Goal: Task Accomplishment & Management: Manage account settings

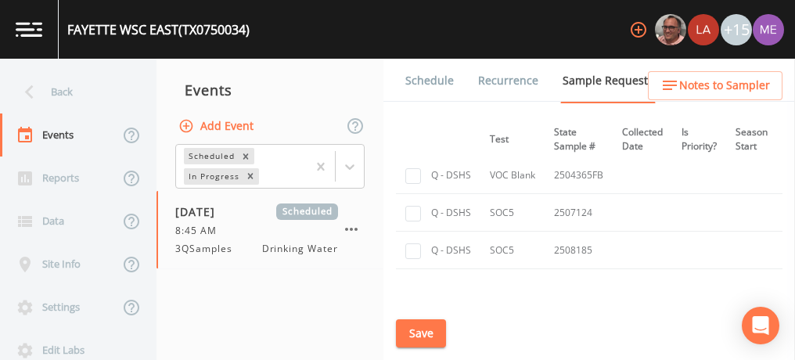
scroll to position [2462, 236]
click at [436, 77] on link "Schedule" at bounding box center [429, 81] width 53 height 44
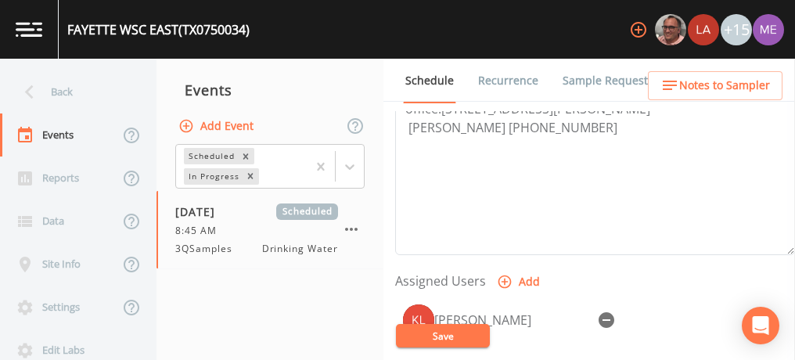
scroll to position [580, 0]
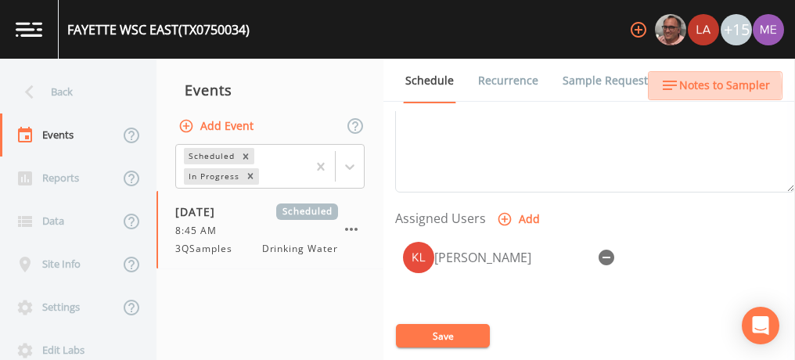
click at [698, 87] on span "Notes to Sampler" at bounding box center [724, 86] width 91 height 20
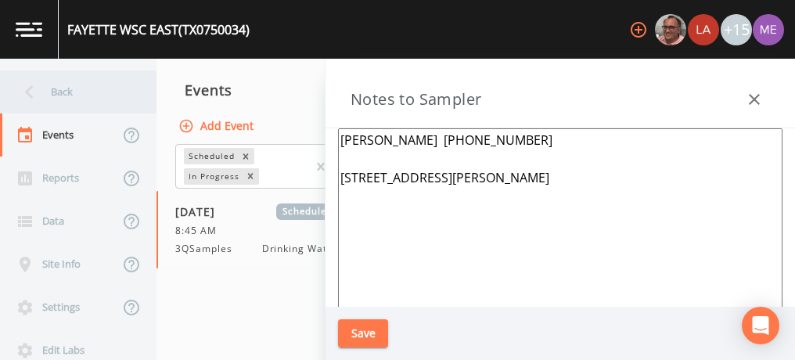
click at [56, 97] on div "Back" at bounding box center [70, 91] width 141 height 43
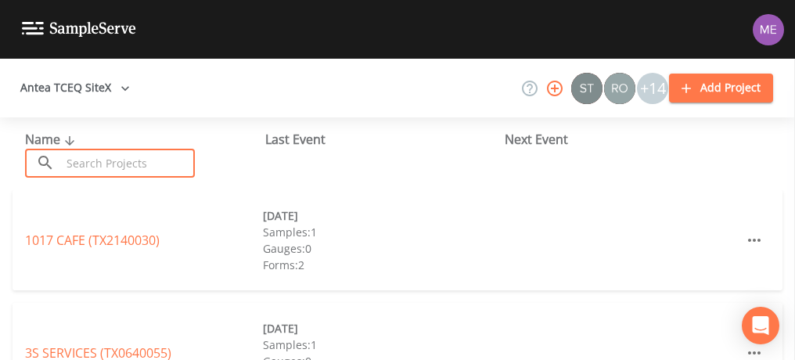
click at [87, 162] on input "text" at bounding box center [128, 163] width 134 height 29
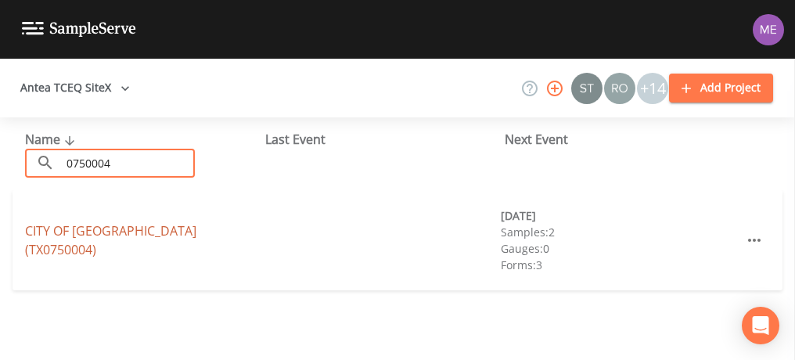
type input "0750004"
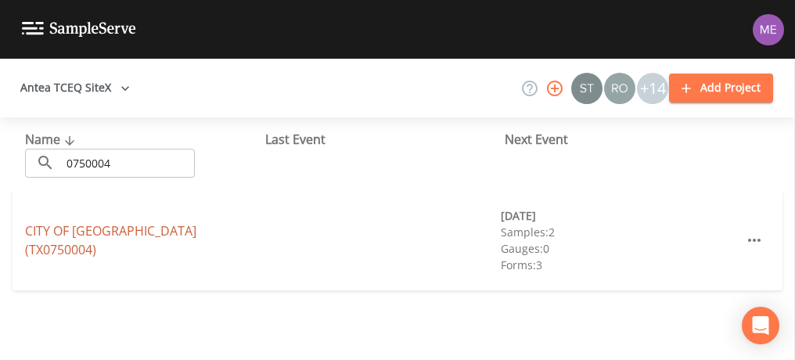
click at [106, 235] on link "CITY OF SCHULENBURG (TX0750004)" at bounding box center [110, 240] width 171 height 36
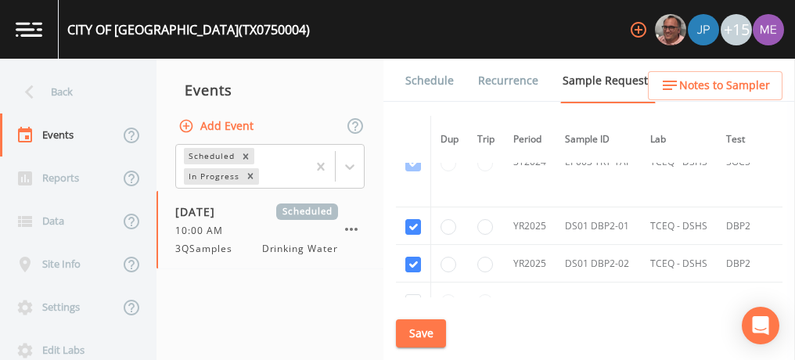
scroll to position [1847, 0]
click at [418, 80] on link "Schedule" at bounding box center [429, 81] width 53 height 44
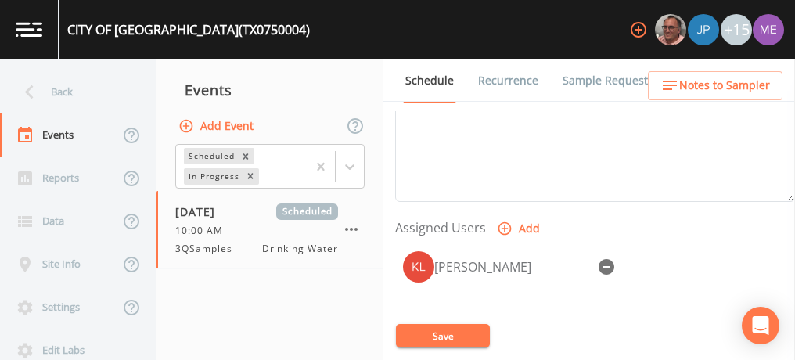
scroll to position [593, 0]
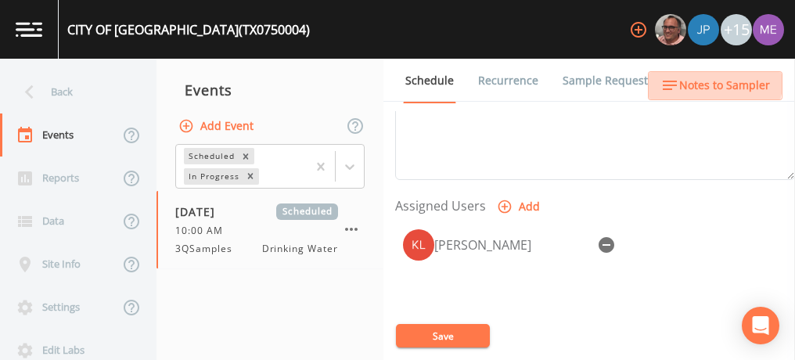
click at [695, 77] on span "Notes to Sampler" at bounding box center [724, 86] width 91 height 20
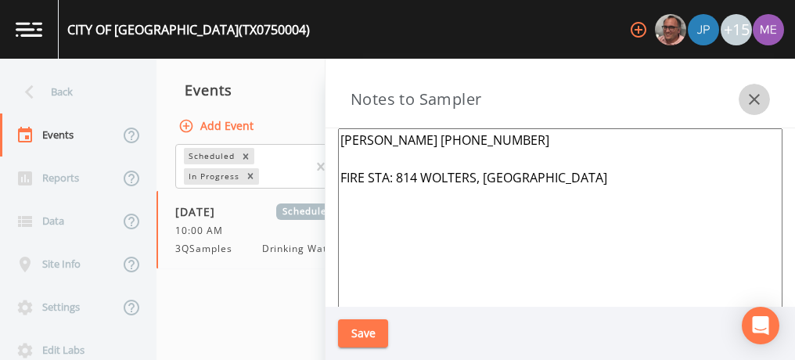
click at [754, 100] on icon "button" at bounding box center [754, 99] width 11 height 11
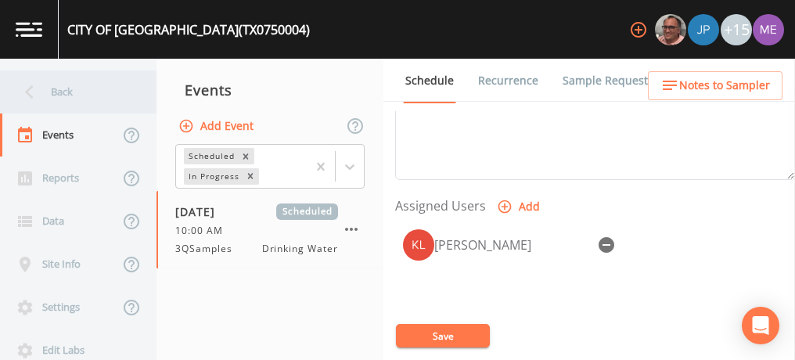
click at [51, 84] on div "Back" at bounding box center [70, 91] width 141 height 43
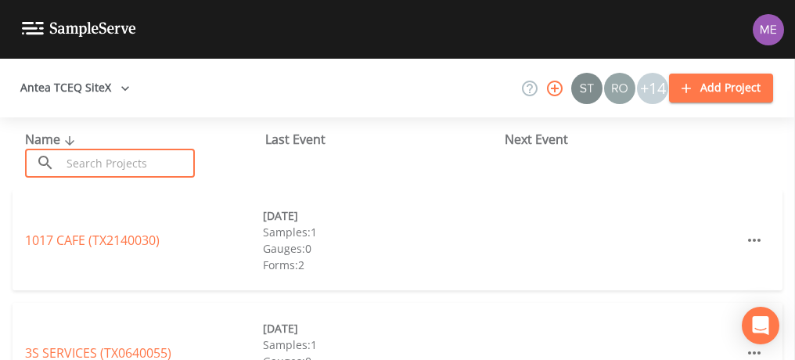
click at [66, 157] on input "text" at bounding box center [128, 163] width 134 height 29
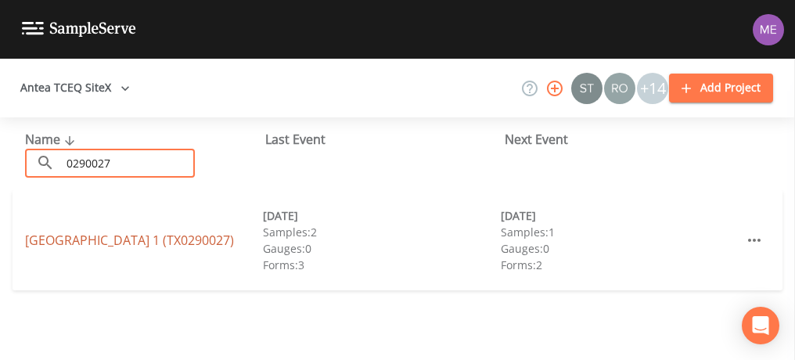
type input "0290027"
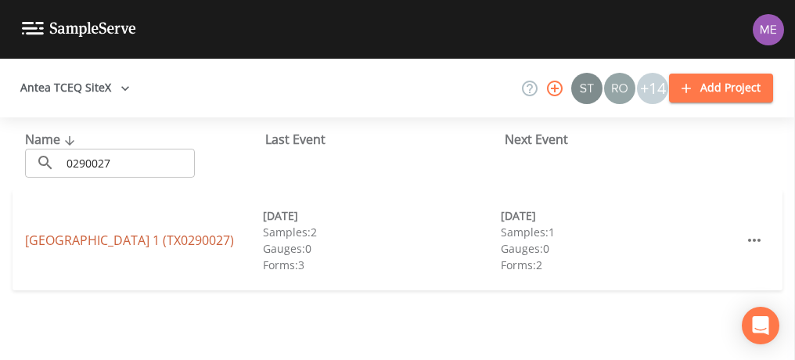
click at [73, 232] on link "PORT ALTO HOA DISTRICT 1 (TX0290027)" at bounding box center [129, 240] width 209 height 17
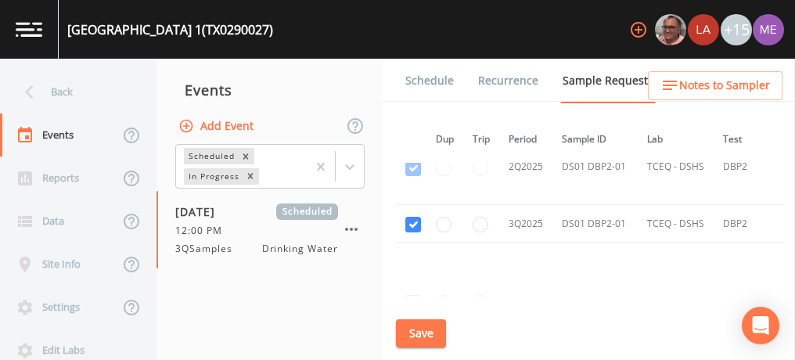
scroll to position [1399, 5]
click at [421, 80] on link "Schedule" at bounding box center [429, 81] width 53 height 44
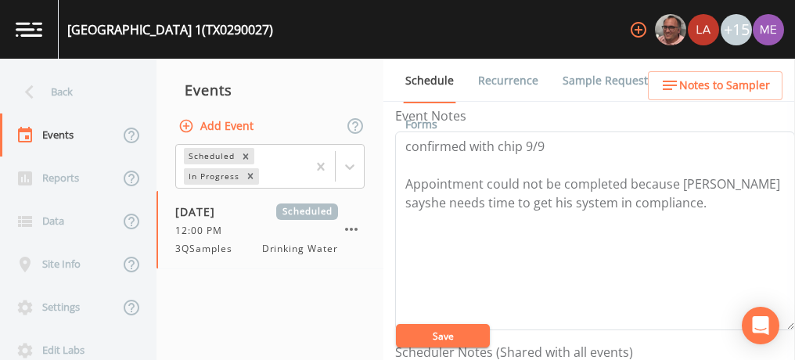
scroll to position [217, 0]
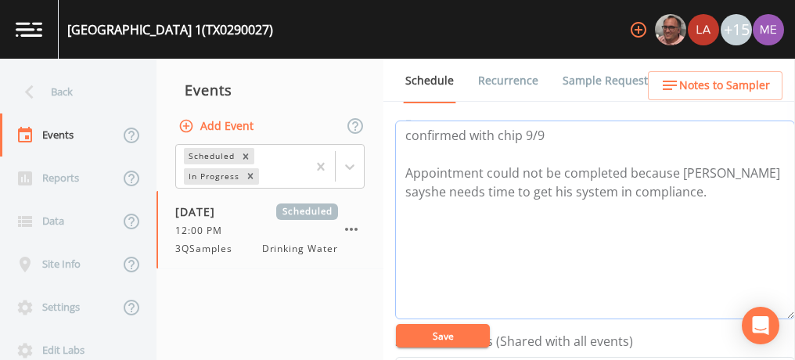
click at [672, 187] on textarea "confirmed with chip 9/9 Appointment could not be completed because Brad sayshe …" at bounding box center [595, 219] width 400 height 199
click at [404, 169] on textarea "confirmed with chip 9/9 Appointment could not be completed because Brad sayshe …" at bounding box center [595, 219] width 400 height 199
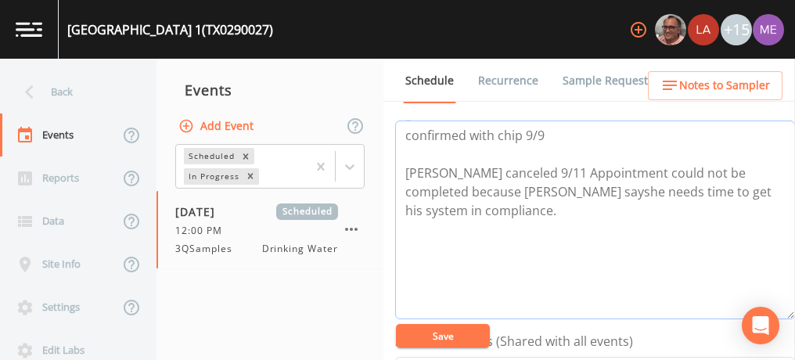
click at [491, 206] on textarea "confirmed with chip 9/9 Brad Ryan canceled 9/11 Appointment could not be comple…" at bounding box center [595, 219] width 400 height 199
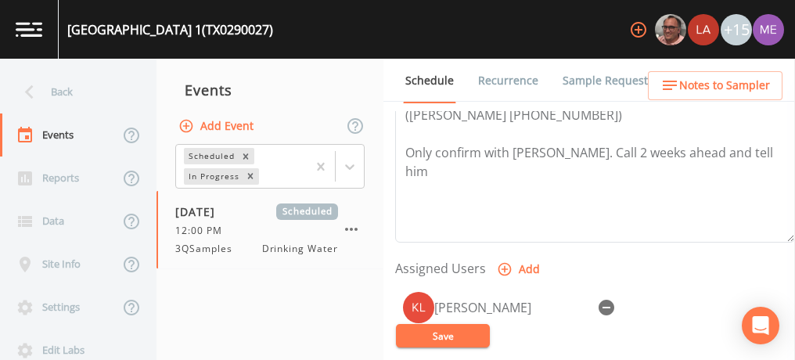
scroll to position [534, 0]
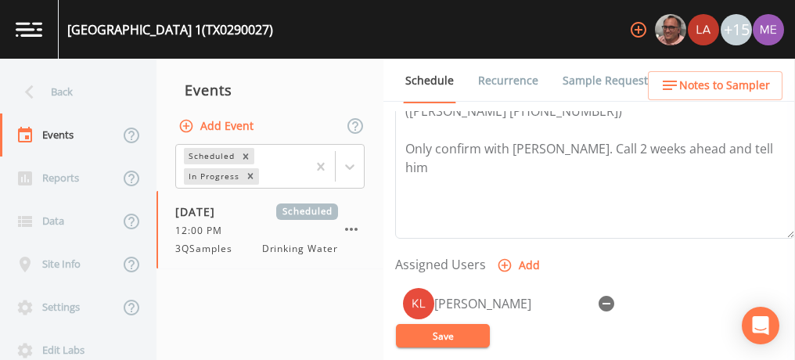
type textarea "confirmed with chip 9/9 Brad Ryan canceled 9/11 Appointment could not be comple…"
click at [458, 330] on button "Save" at bounding box center [443, 335] width 94 height 23
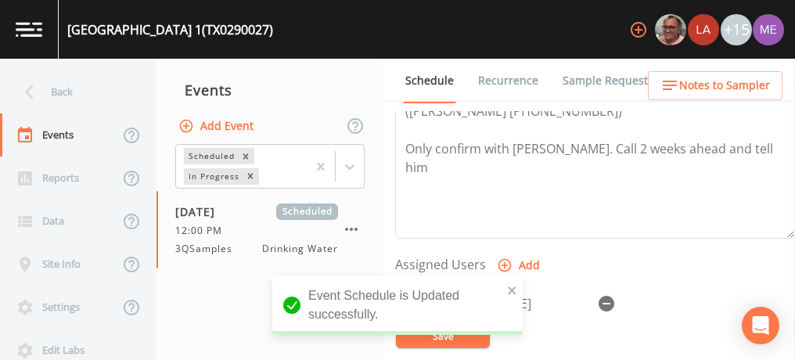
click at [588, 77] on link "Sample Requests" at bounding box center [607, 81] width 95 height 44
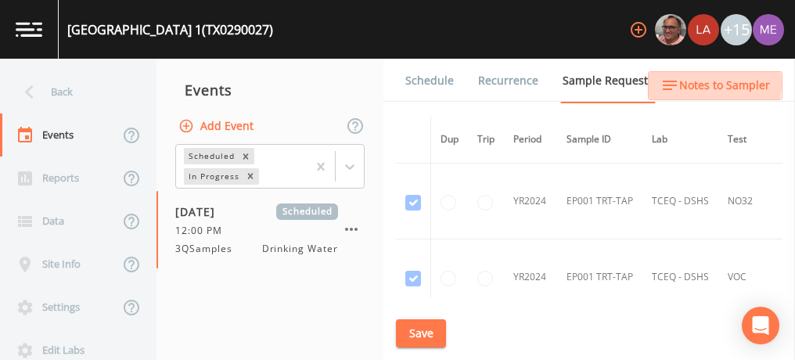
click at [696, 84] on span "Notes to Sampler" at bounding box center [724, 86] width 91 height 20
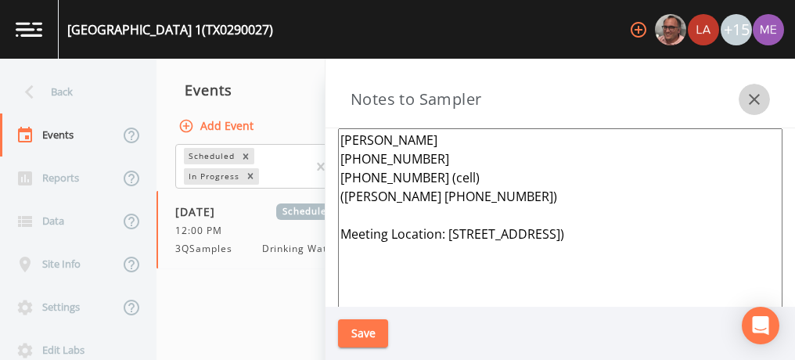
click at [761, 96] on icon "button" at bounding box center [754, 99] width 19 height 19
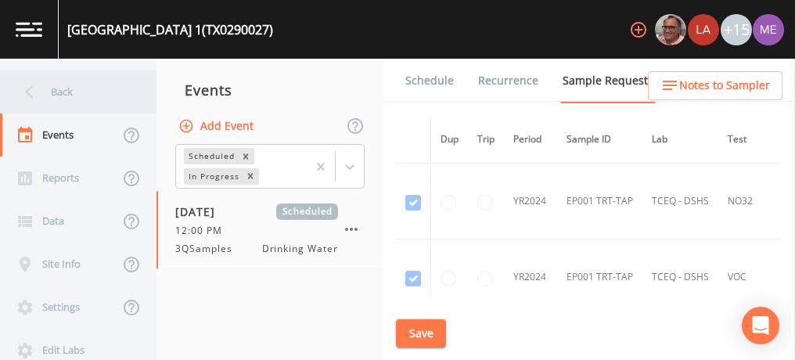
click at [73, 94] on div "Back" at bounding box center [70, 91] width 141 height 43
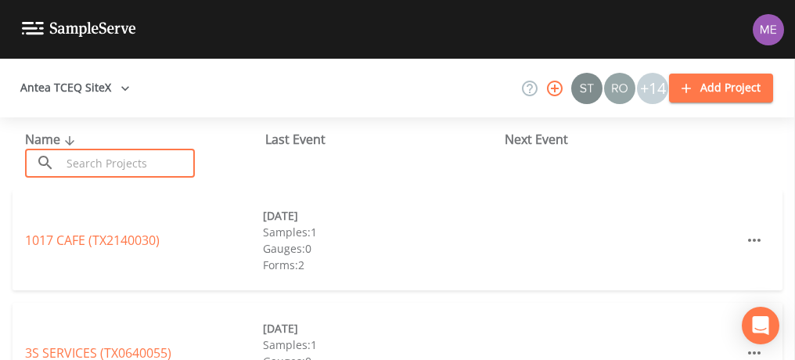
click at [102, 156] on input "text" at bounding box center [128, 163] width 134 height 29
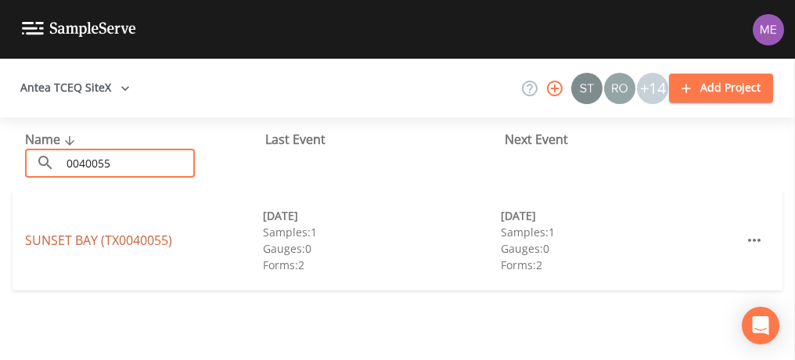
type input "0040055"
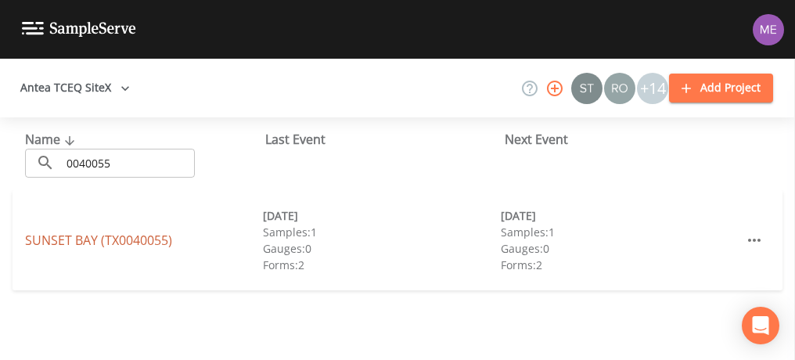
click at [152, 243] on link "SUNSET BAY (TX0040055)" at bounding box center [98, 240] width 147 height 17
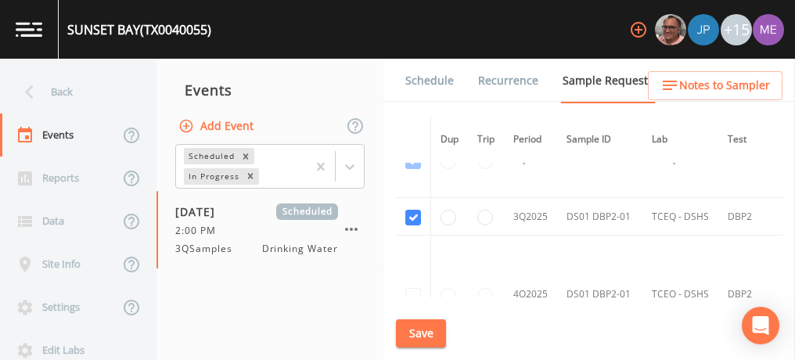
scroll to position [1561, 0]
click at [435, 81] on link "Schedule" at bounding box center [429, 81] width 53 height 44
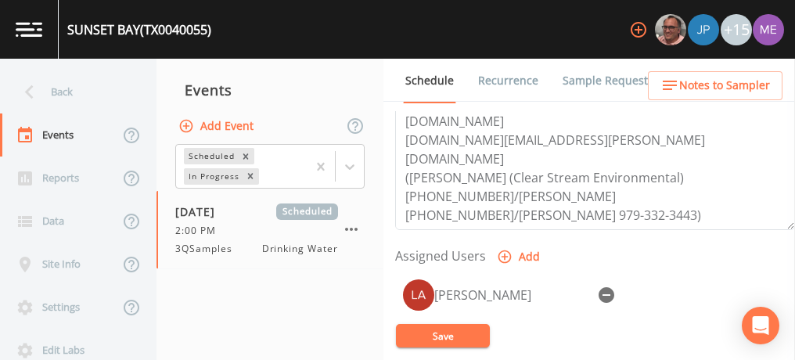
scroll to position [548, 0]
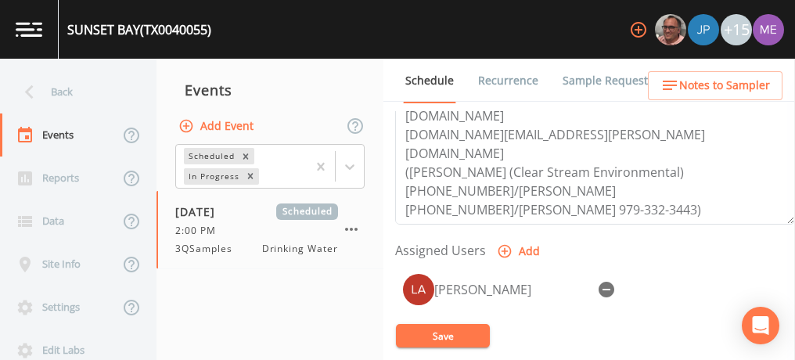
click at [608, 282] on icon "button" at bounding box center [606, 290] width 16 height 16
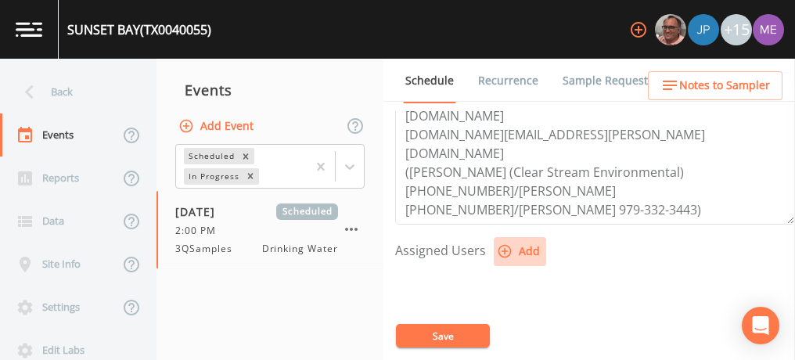
click at [526, 250] on button "Add" at bounding box center [520, 251] width 52 height 29
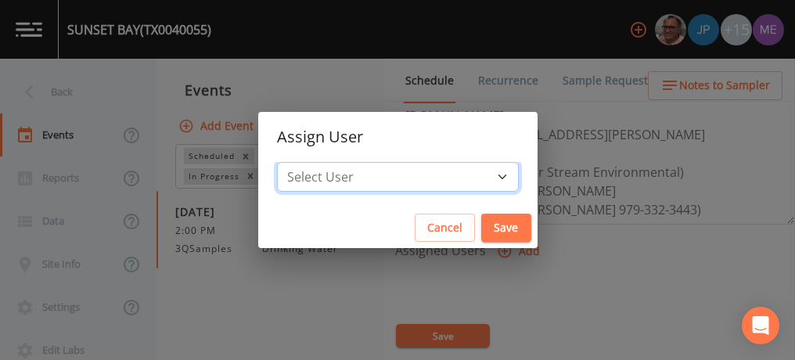
click at [479, 178] on select "Select User Mike Franklin Joshua gere Paul Lauren Saenz David Weber Zachary Eva…" at bounding box center [398, 177] width 242 height 30
select select "cc3a99b6-42a3-44aa-bed9-88599eb009c7"
click at [300, 162] on select "Select User Mike Franklin Joshua gere Paul Lauren Saenz David Weber Zachary Eva…" at bounding box center [398, 177] width 242 height 30
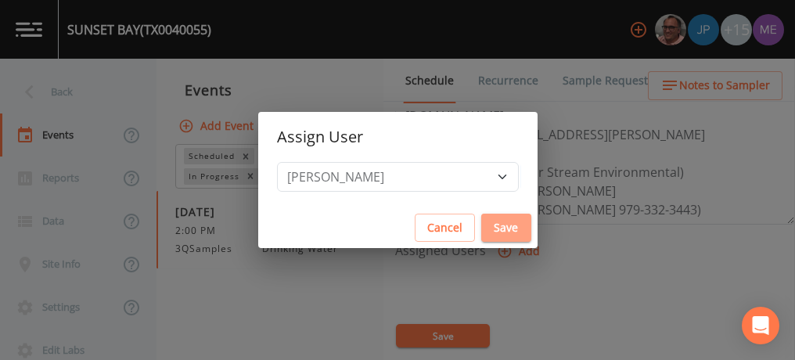
click at [485, 221] on button "Save" at bounding box center [506, 228] width 50 height 29
select select
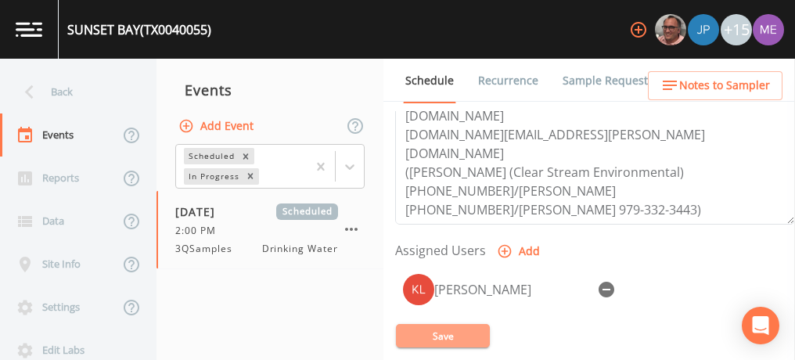
click at [461, 329] on button "Save" at bounding box center [443, 335] width 94 height 23
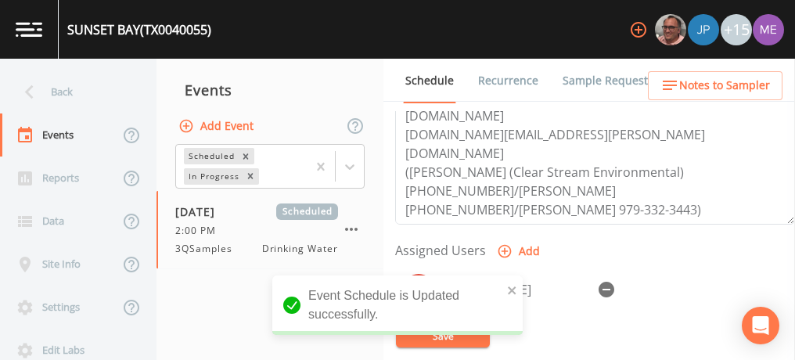
click at [738, 76] on span "Notes to Sampler" at bounding box center [724, 86] width 91 height 20
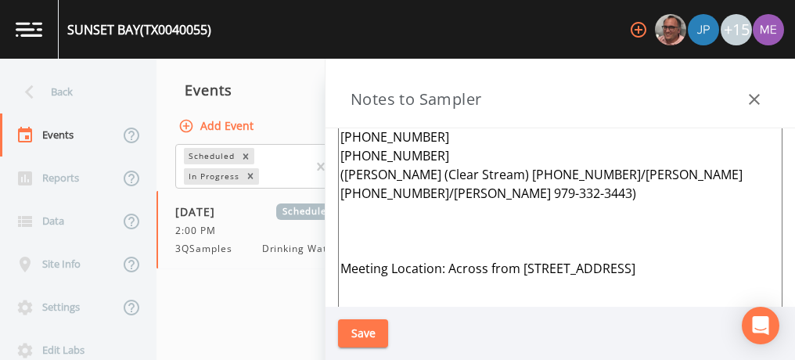
scroll to position [0, 0]
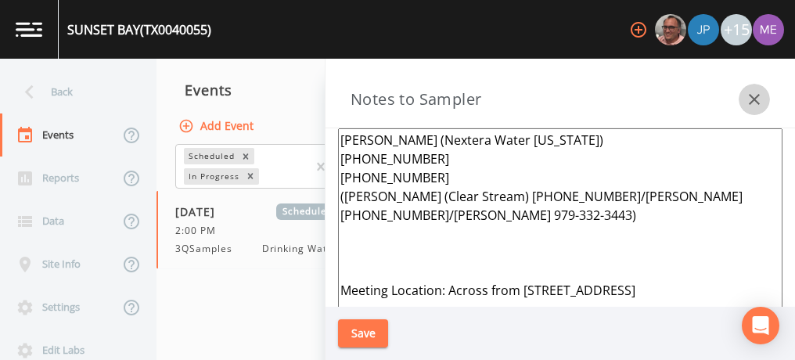
click at [748, 99] on icon "button" at bounding box center [754, 99] width 19 height 19
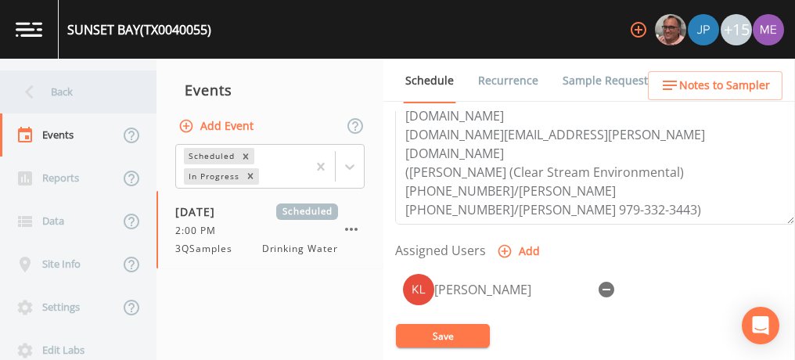
click at [70, 87] on div "Back" at bounding box center [70, 91] width 141 height 43
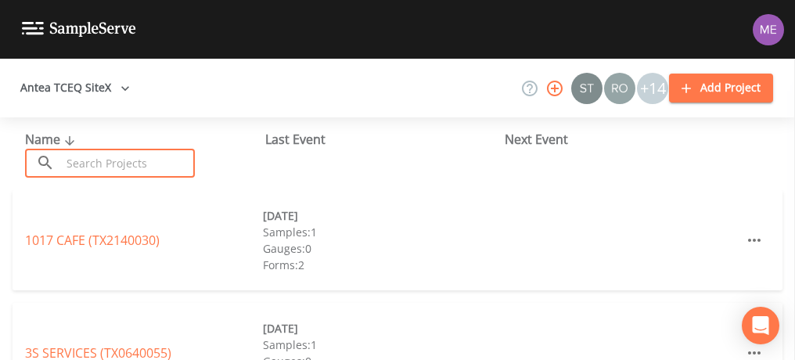
click at [84, 162] on input "text" at bounding box center [128, 163] width 134 height 29
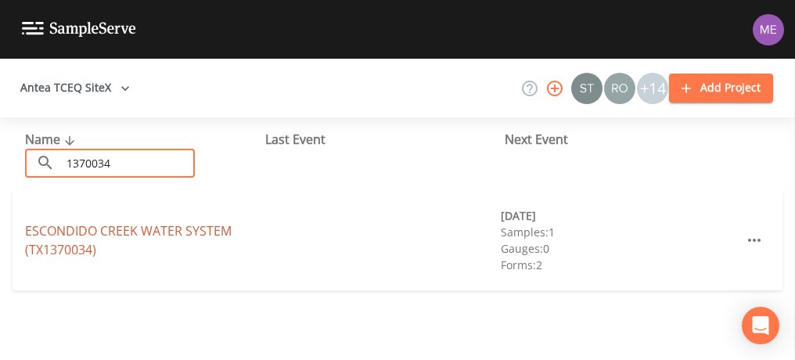
type input "1370034"
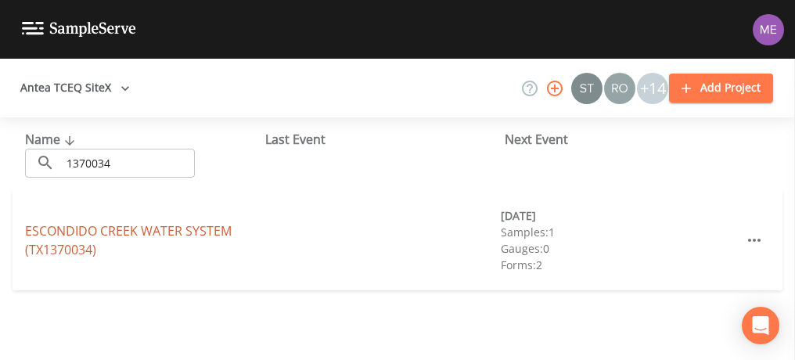
click at [100, 228] on link "ESCONDIDO CREEK WATER SYSTEM (TX1370034)" at bounding box center [128, 240] width 207 height 36
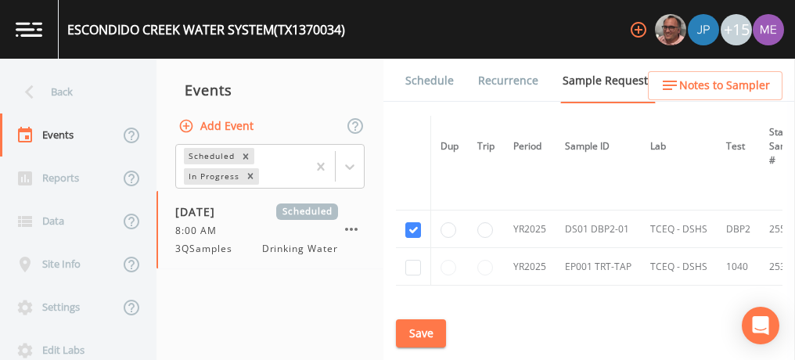
scroll to position [146, 0]
click at [437, 84] on link "Schedule" at bounding box center [429, 81] width 53 height 44
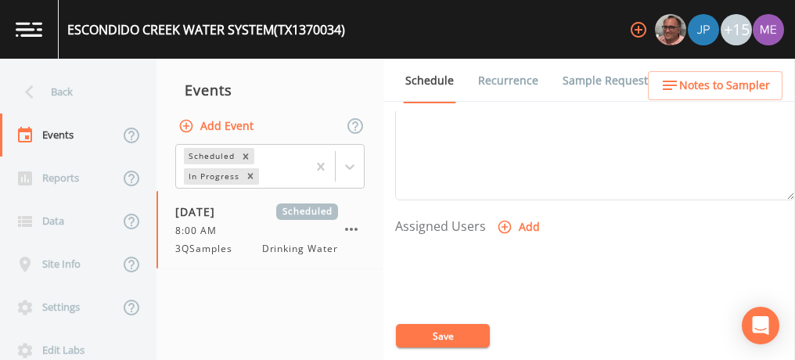
scroll to position [573, 0]
click at [504, 218] on icon "button" at bounding box center [505, 226] width 16 height 16
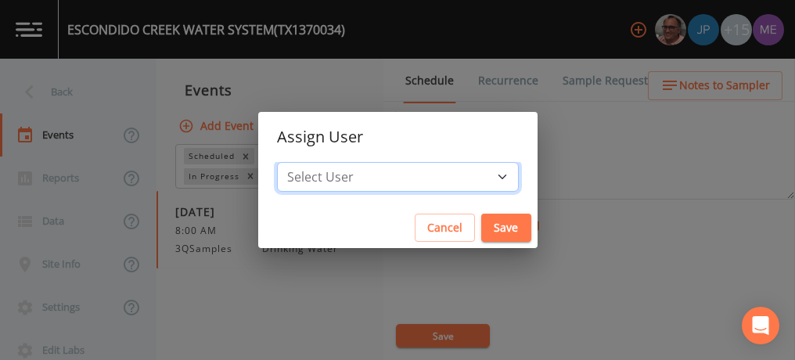
click at [477, 174] on select "Select User Mike Franklin Joshua gere Paul Lauren Saenz David Weber Zachary Eva…" at bounding box center [398, 177] width 242 height 30
select select "cc3a99b6-42a3-44aa-bed9-88599eb009c7"
click at [300, 162] on select "Select User Mike Franklin Joshua gere Paul Lauren Saenz David Weber Zachary Eva…" at bounding box center [398, 177] width 242 height 30
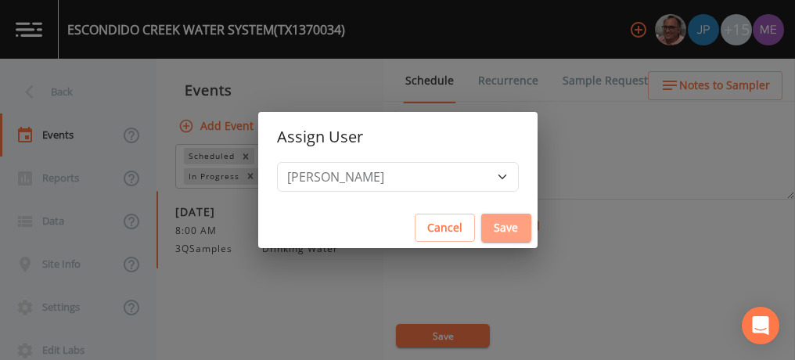
click at [493, 225] on button "Save" at bounding box center [506, 228] width 50 height 29
select select
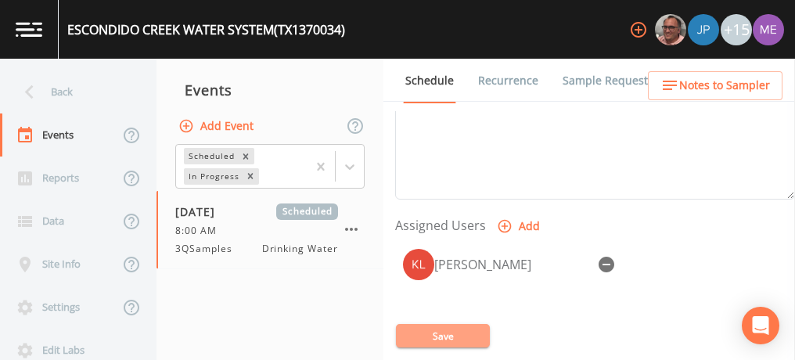
click at [443, 329] on button "Save" at bounding box center [443, 335] width 94 height 23
click at [443, 334] on button "Save" at bounding box center [443, 335] width 94 height 23
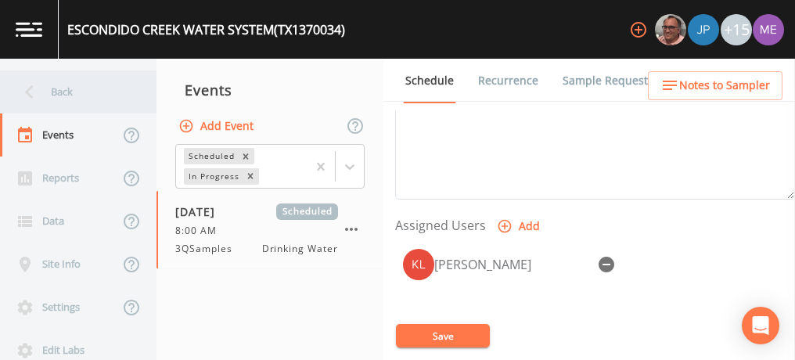
click at [69, 95] on div "Back" at bounding box center [70, 91] width 141 height 43
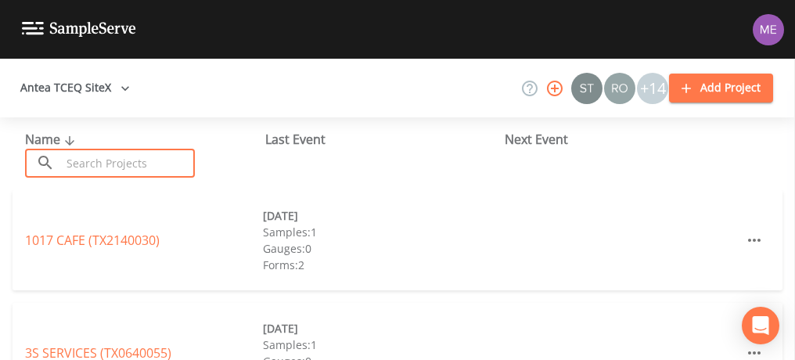
click at [74, 163] on input "text" at bounding box center [128, 163] width 134 height 29
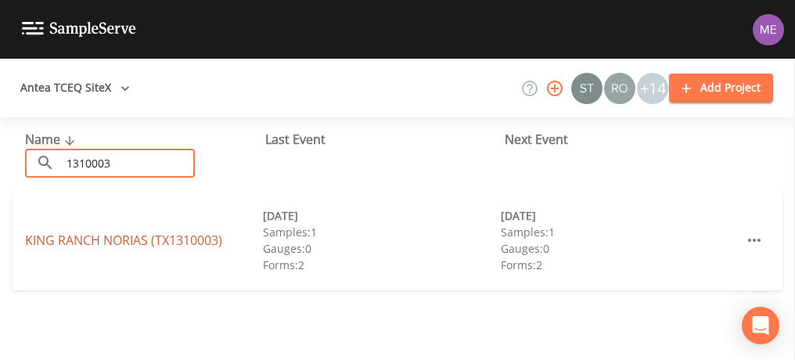
type input "1310003"
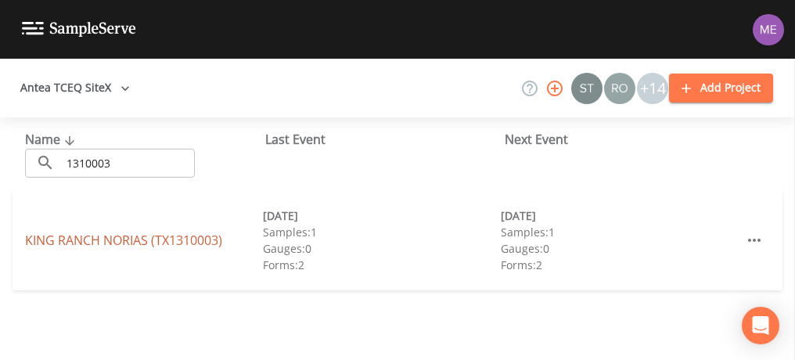
click at [102, 239] on link "KING RANCH NORIAS (TX1310003)" at bounding box center [123, 240] width 197 height 17
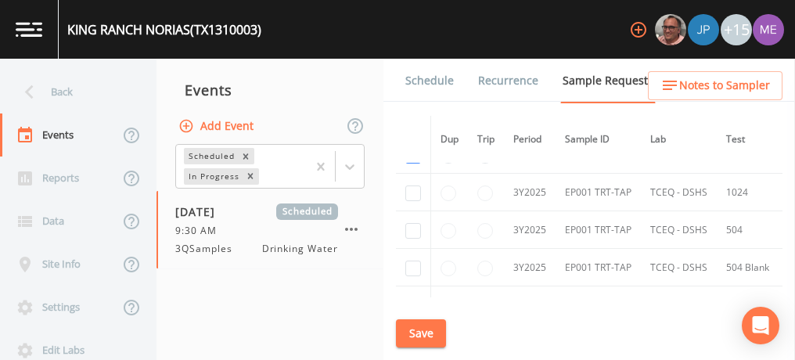
scroll to position [373, 0]
click at [426, 83] on link "Schedule" at bounding box center [429, 81] width 53 height 44
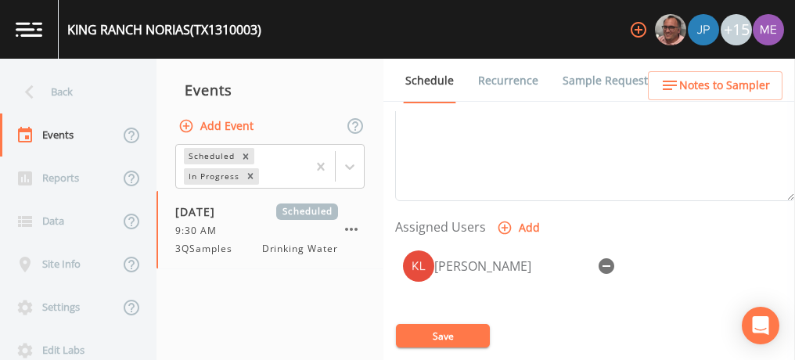
scroll to position [573, 0]
click at [477, 335] on button "Save" at bounding box center [443, 335] width 94 height 23
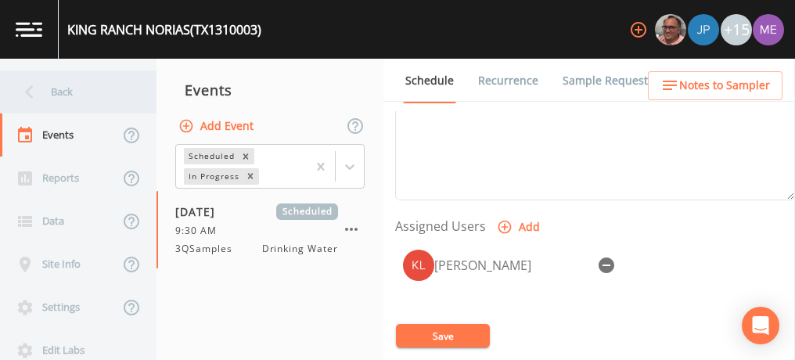
click at [69, 84] on div "Back" at bounding box center [70, 91] width 141 height 43
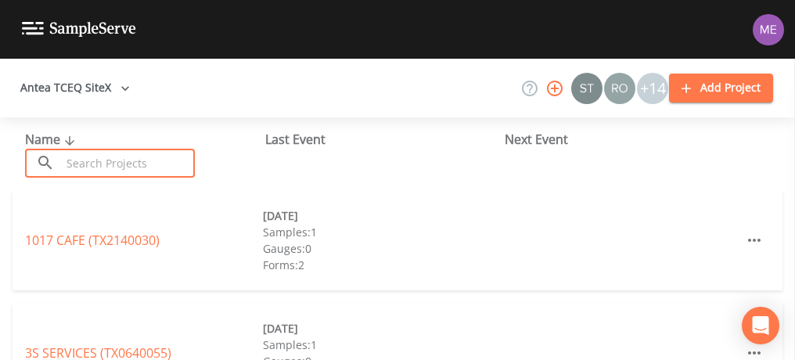
click at [104, 157] on input "text" at bounding box center [128, 163] width 134 height 29
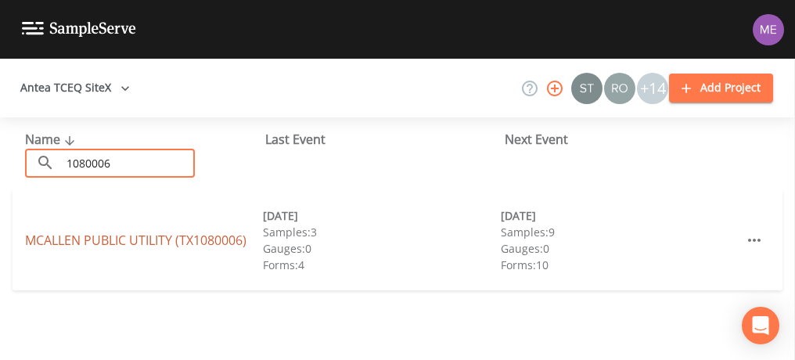
type input "1080006"
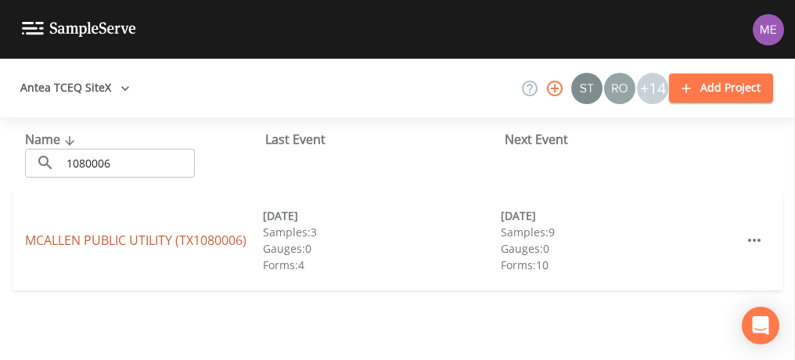
click at [133, 239] on link "MCALLEN PUBLIC UTILITY (TX1080006)" at bounding box center [135, 240] width 221 height 17
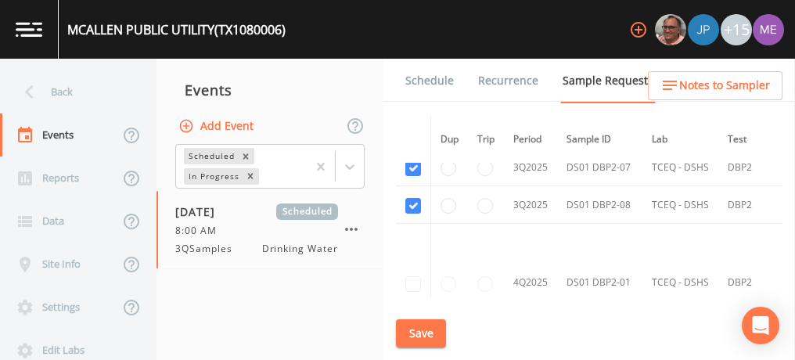
scroll to position [6793, 0]
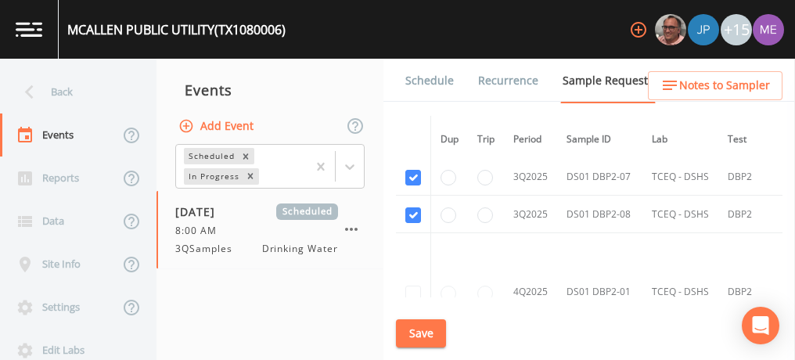
click at [408, 84] on link "Schedule" at bounding box center [429, 81] width 53 height 44
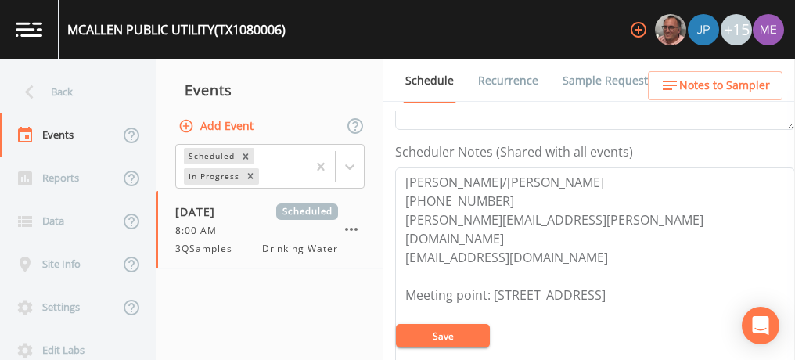
scroll to position [408, 0]
click at [483, 175] on textarea "Jose Ramirez/Christina 956-681-1720 jose.ramirez@mcallen.net cymolano@mcallen.n…" at bounding box center [595, 265] width 400 height 199
click at [561, 214] on textarea "Christina 956-681-1720 jose.ramirez@mcallen.net cymolano@mcallen.net Meeting po…" at bounding box center [595, 265] width 400 height 199
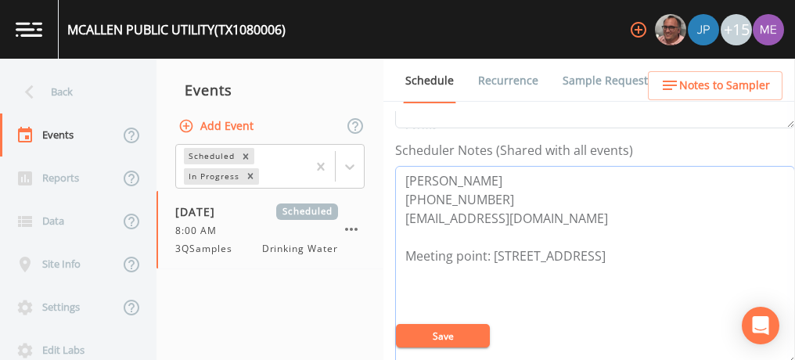
type textarea "Christina 956-681-1720 cymolano@mcallen.net Meeting point: 2501 W EXPY 83 McAll…"
click at [445, 339] on button "Save" at bounding box center [443, 335] width 94 height 23
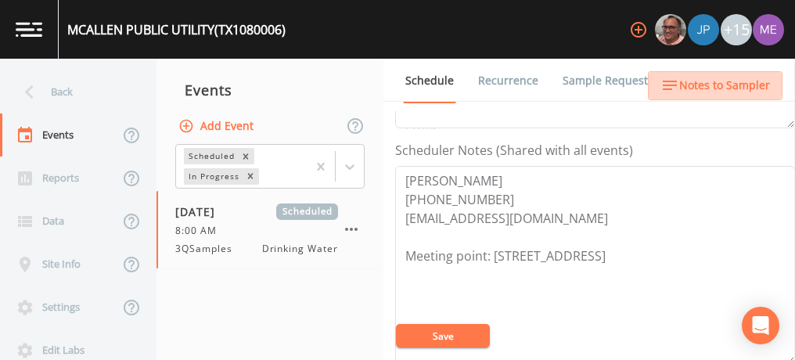
click at [710, 80] on span "Notes to Sampler" at bounding box center [724, 86] width 91 height 20
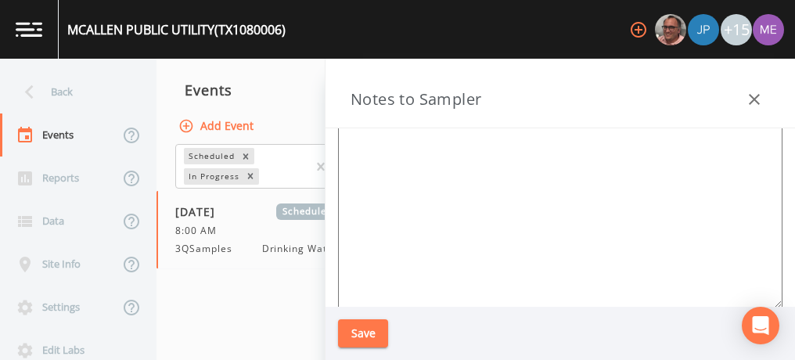
scroll to position [213, 0]
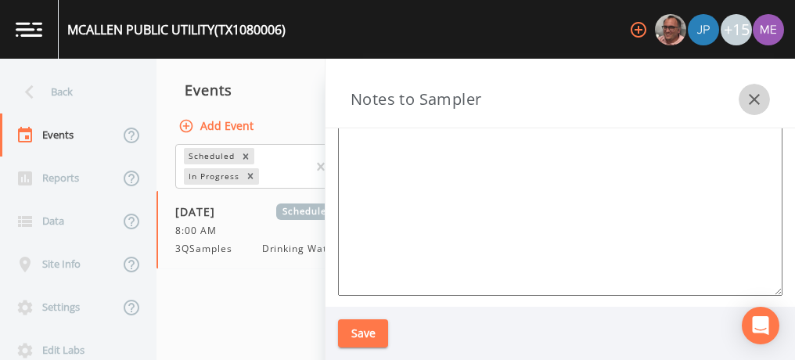
click at [757, 97] on icon "button" at bounding box center [754, 99] width 19 height 19
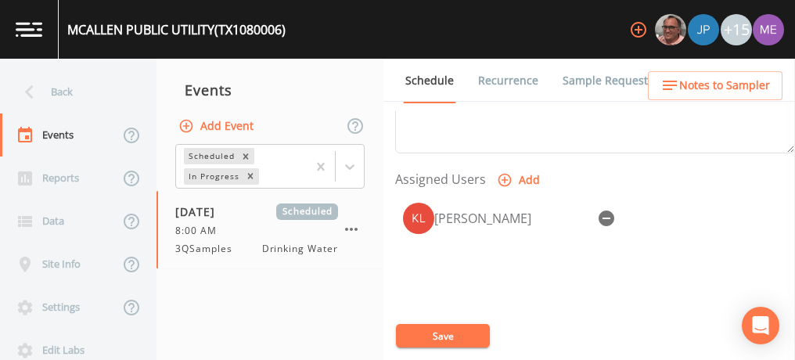
scroll to position [623, 0]
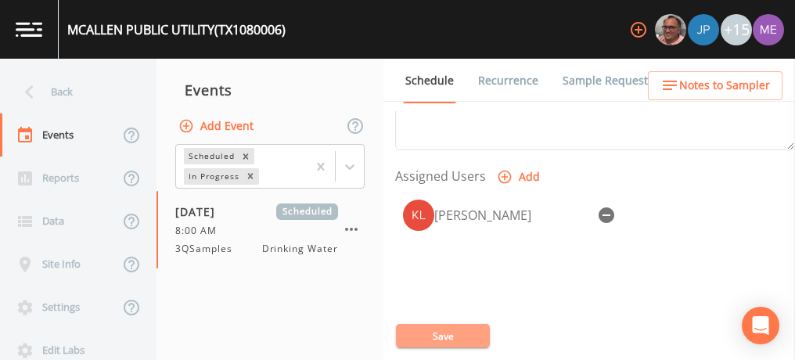
click at [446, 332] on button "Save" at bounding box center [443, 335] width 94 height 23
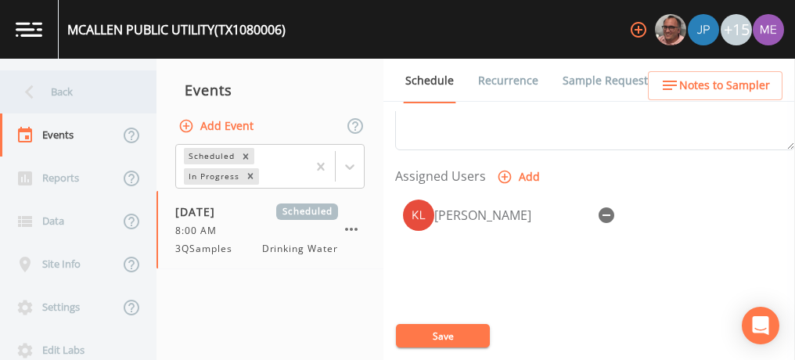
click at [70, 90] on div "Back" at bounding box center [70, 91] width 141 height 43
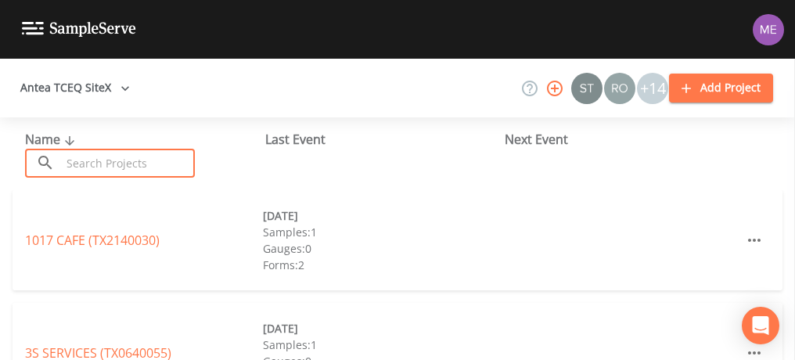
click at [95, 158] on input "text" at bounding box center [128, 163] width 134 height 29
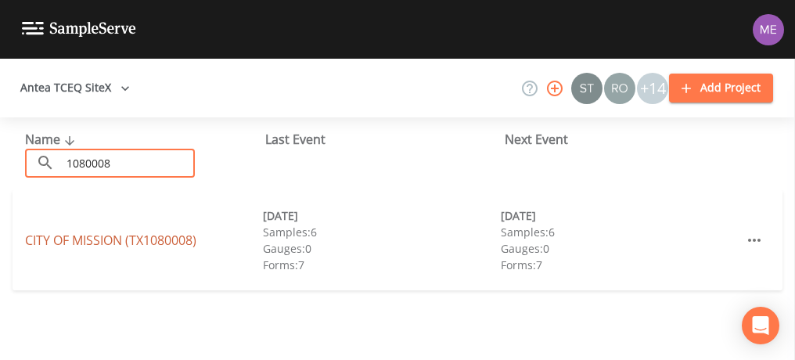
type input "1080008"
click at [109, 240] on link "CITY OF MISSION (TX1080008)" at bounding box center [110, 240] width 171 height 17
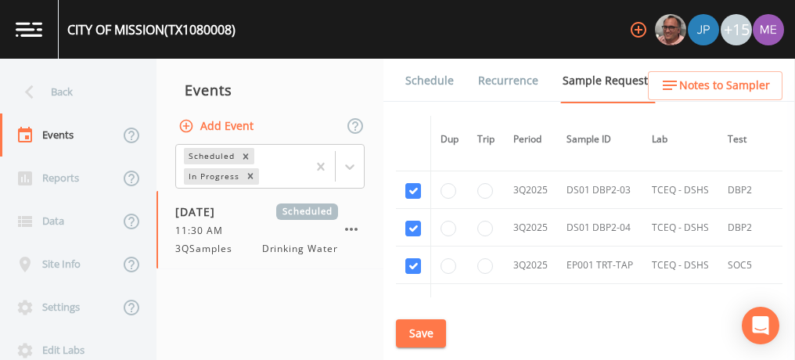
scroll to position [4538, 0]
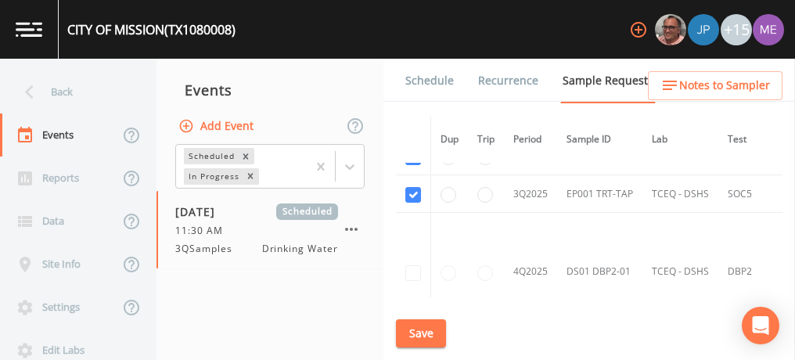
click at [420, 84] on link "Schedule" at bounding box center [429, 81] width 53 height 44
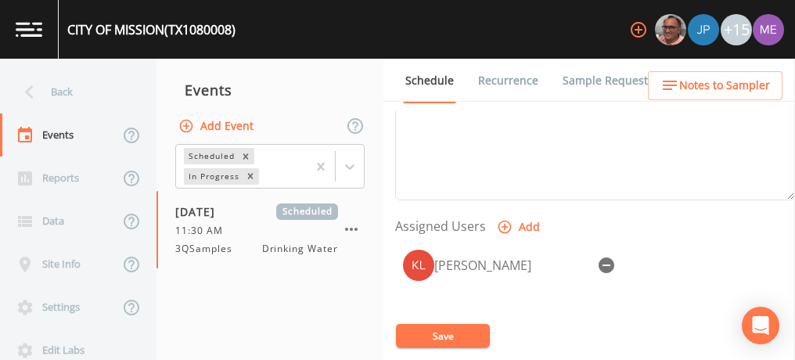
scroll to position [573, 0]
click at [454, 332] on button "Save" at bounding box center [443, 335] width 94 height 23
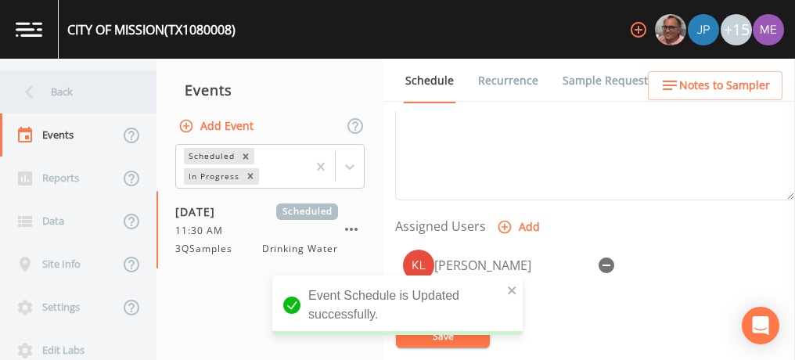
click at [54, 95] on div "Back" at bounding box center [70, 91] width 141 height 43
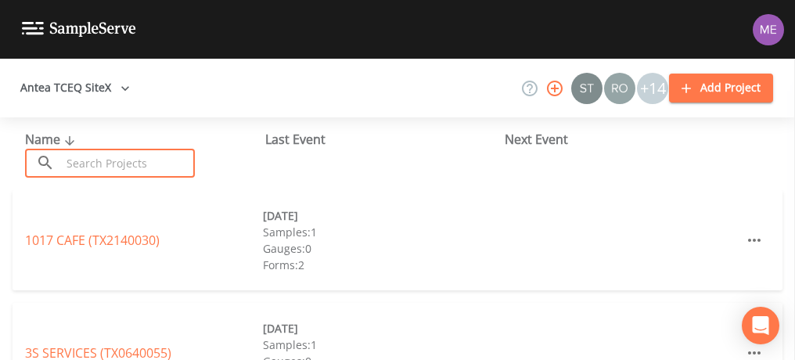
click at [106, 156] on input "text" at bounding box center [128, 163] width 134 height 29
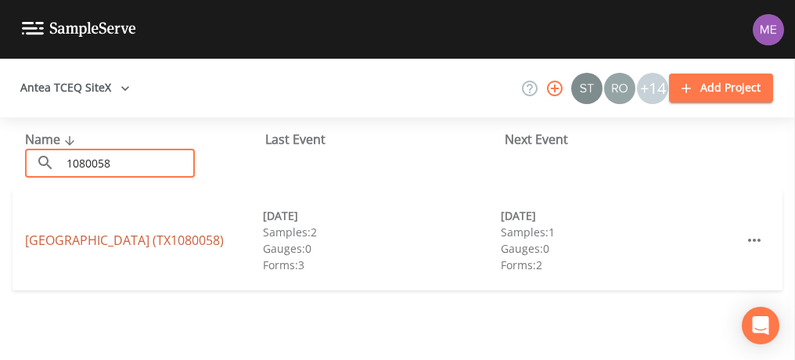
type input "1080058"
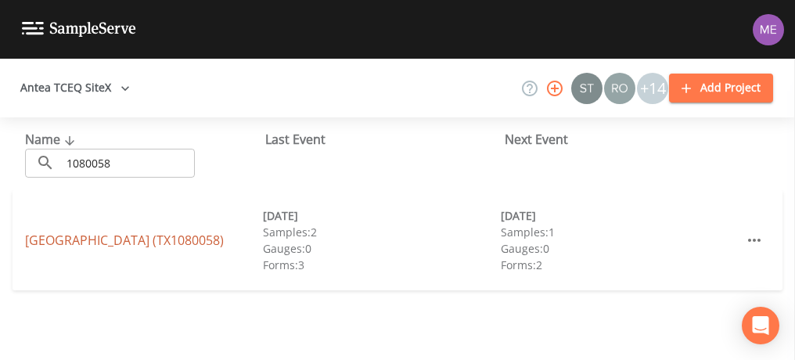
click at [110, 232] on link "SLEEPY HOLLOW TRAILER PARK (TX1080058)" at bounding box center [124, 240] width 199 height 17
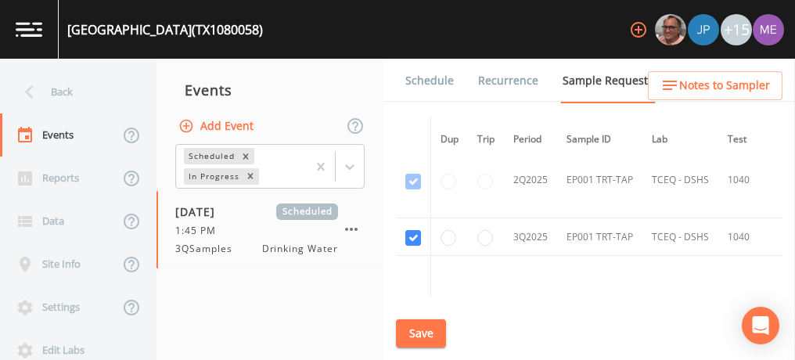
scroll to position [1239, 0]
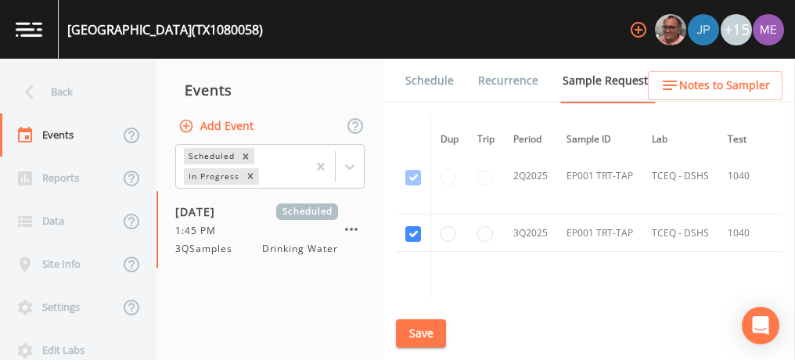
click at [425, 84] on link "Schedule" at bounding box center [429, 81] width 53 height 44
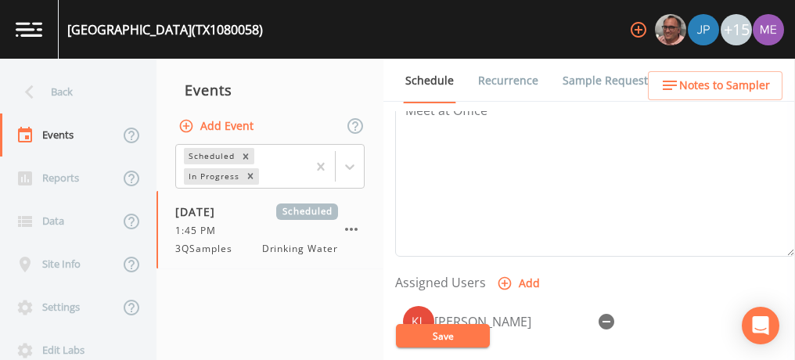
scroll to position [560, 0]
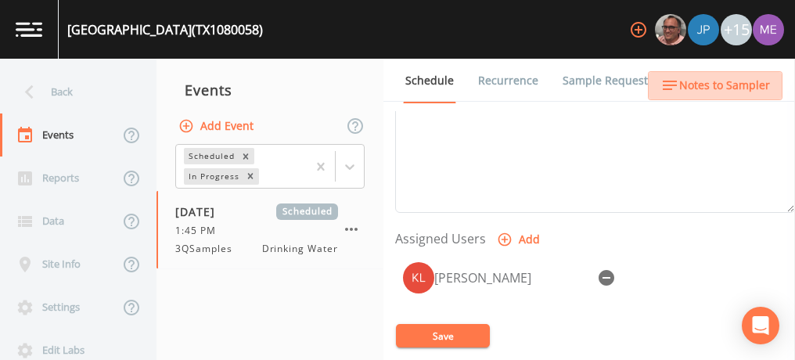
click at [738, 81] on span "Notes to Sampler" at bounding box center [724, 86] width 91 height 20
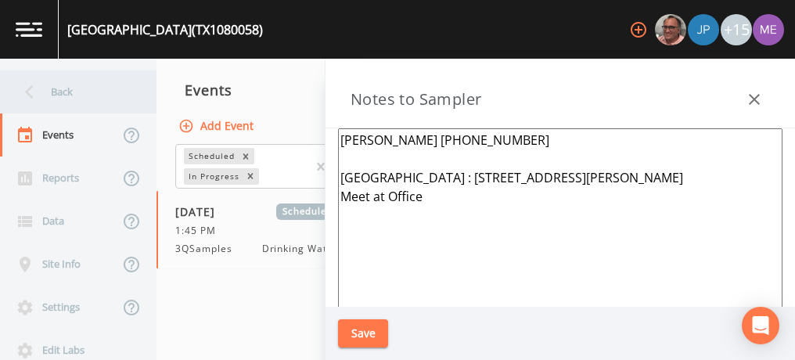
click at [56, 92] on div "Back" at bounding box center [70, 91] width 141 height 43
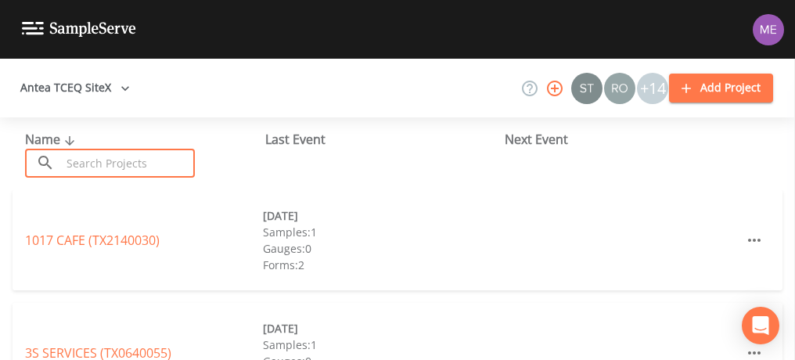
click at [100, 162] on input "text" at bounding box center [128, 163] width 134 height 29
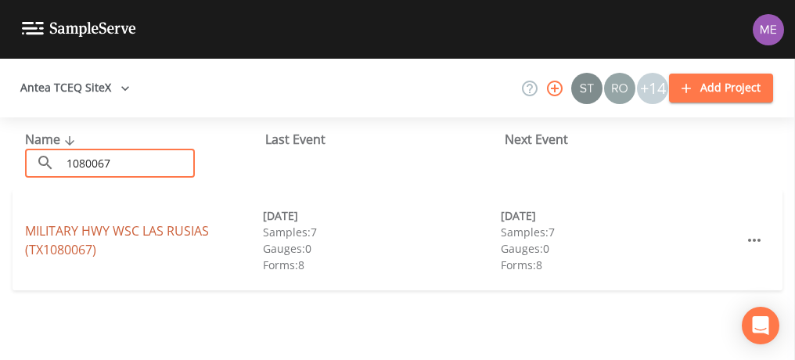
type input "1080067"
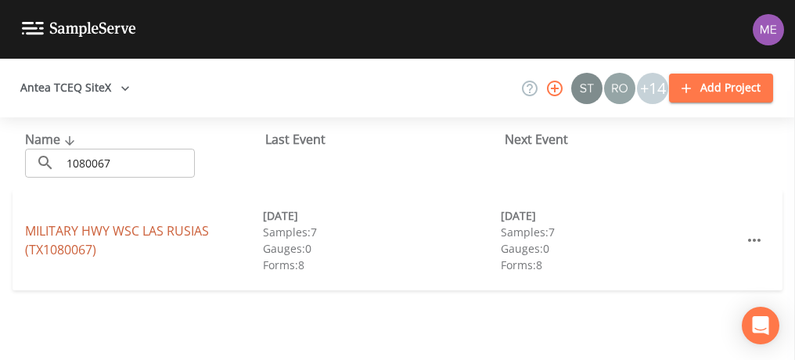
click at [113, 231] on link "MILITARY HWY WSC LAS RUSIAS (TX1080067)" at bounding box center [117, 240] width 184 height 36
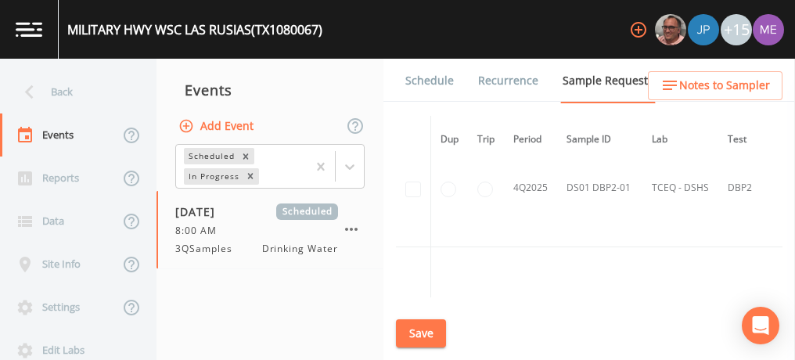
scroll to position [6308, 0]
click at [433, 77] on link "Schedule" at bounding box center [429, 81] width 53 height 44
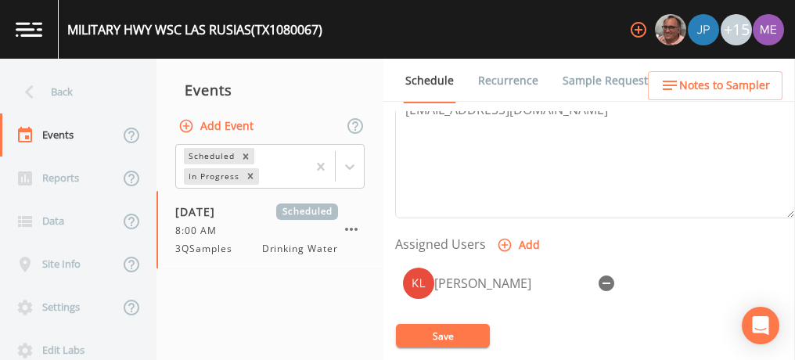
scroll to position [558, 0]
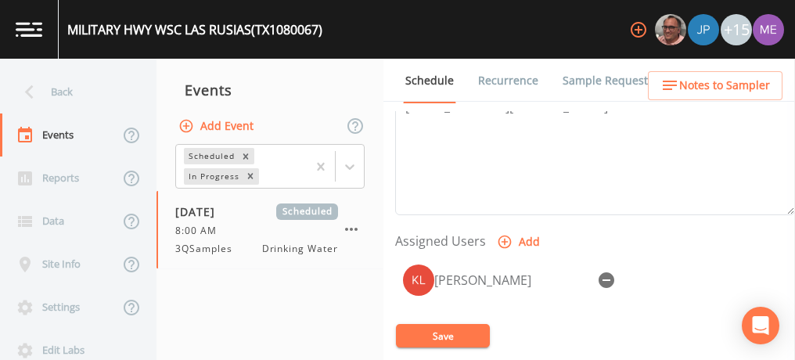
click at [736, 82] on span "Notes to Sampler" at bounding box center [724, 86] width 91 height 20
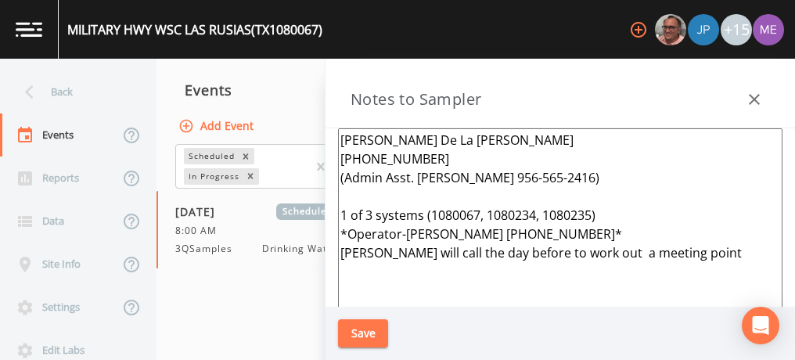
click at [609, 214] on textarea "Consuelo De La Rosa 956-565-2491 (Admin Asst. Javier Adame 956-565-2416) 1 of 3…" at bounding box center [560, 318] width 444 height 380
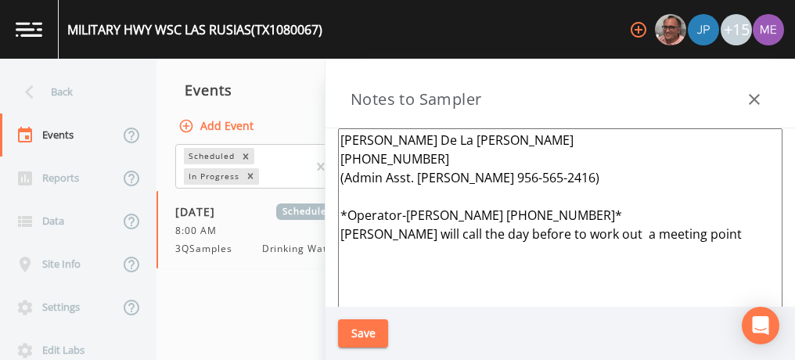
type textarea "Consuelo De La Rosa 956-565-2491 (Admin Asst. Javier Adame 956-565-2416) *Opera…"
click at [357, 329] on button "Save" at bounding box center [363, 333] width 50 height 29
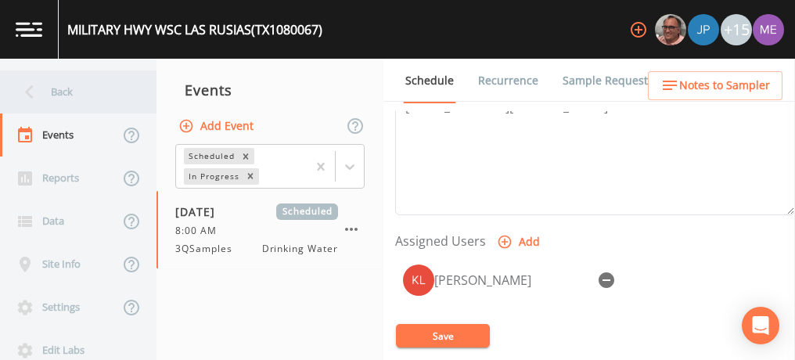
click at [65, 88] on div "Back" at bounding box center [70, 91] width 141 height 43
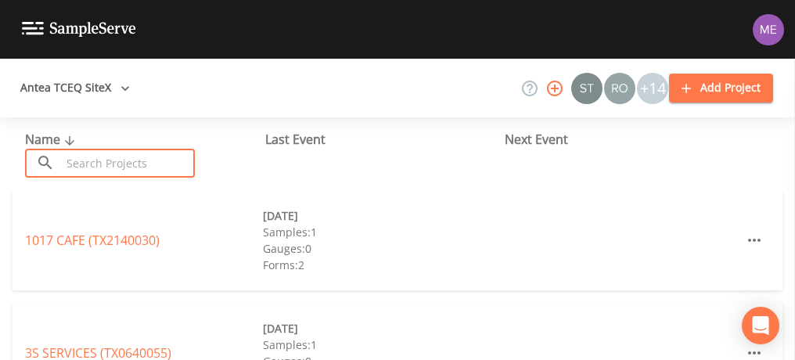
click at [93, 153] on input "text" at bounding box center [128, 163] width 134 height 29
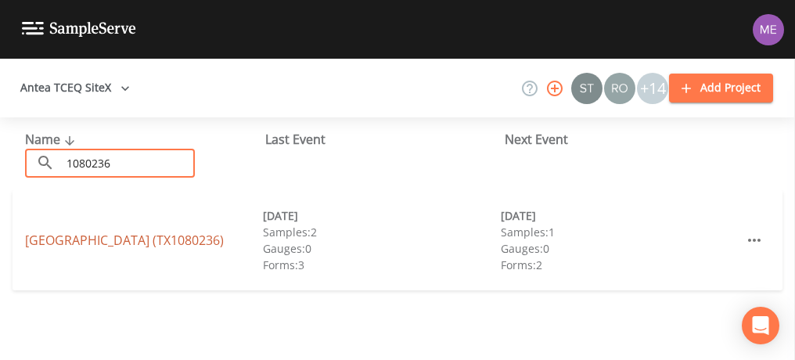
type input "1080236"
click at [131, 232] on link "LLANO GRANDE LAKE PARK WEST (TX1080236)" at bounding box center [124, 240] width 199 height 17
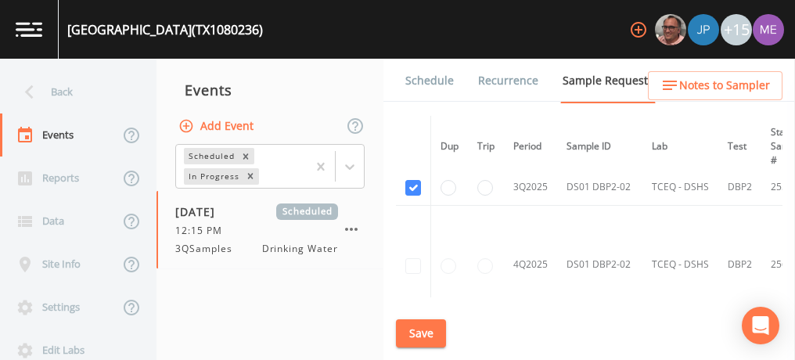
scroll to position [616, 0]
click at [426, 328] on button "Save" at bounding box center [421, 333] width 50 height 29
click at [420, 76] on link "Schedule" at bounding box center [429, 81] width 53 height 44
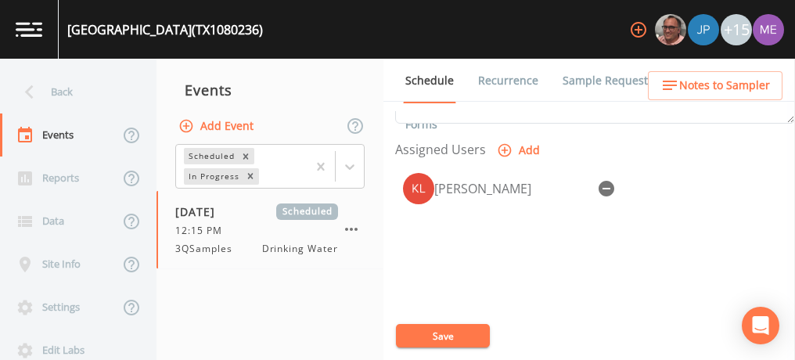
scroll to position [651, 0]
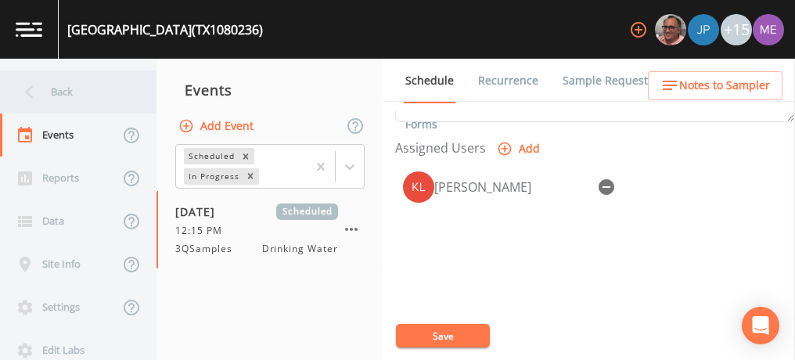
click at [67, 96] on div "Back" at bounding box center [70, 91] width 141 height 43
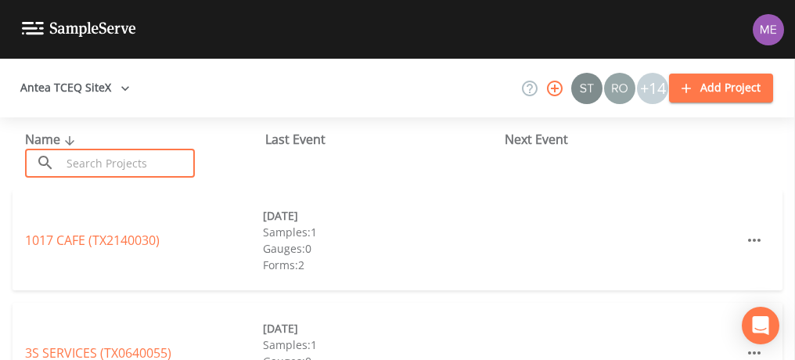
click at [102, 165] on input "text" at bounding box center [128, 163] width 134 height 29
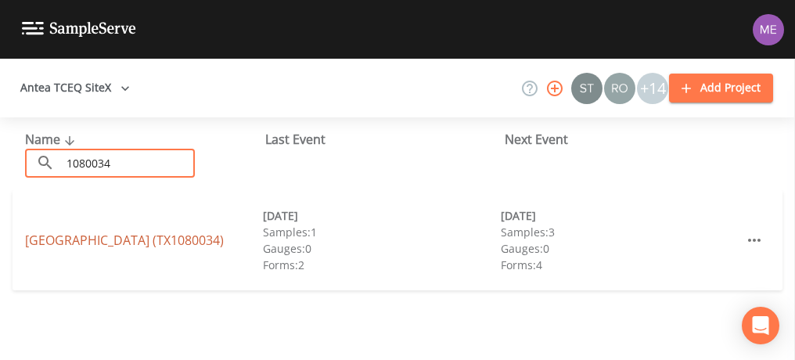
type input "1080034"
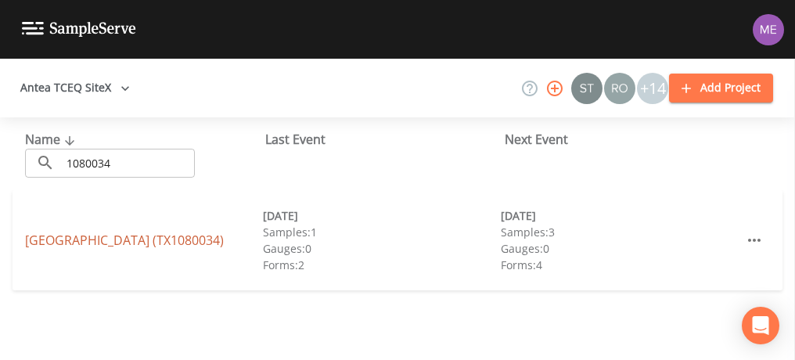
click at [180, 232] on link "LLANO GRANDE LAKE PARK EAST (TX1080034)" at bounding box center [124, 240] width 199 height 17
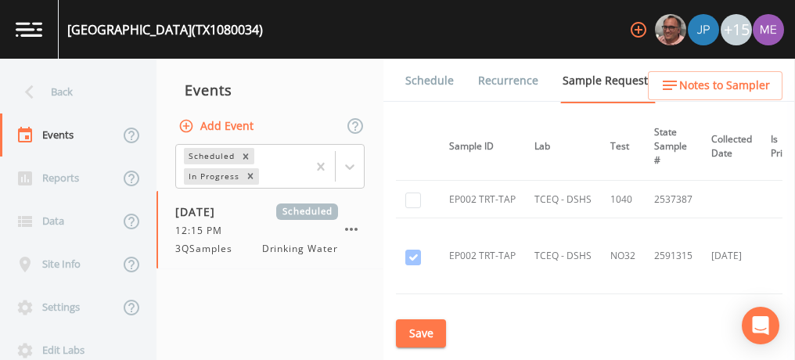
scroll to position [907, 117]
click at [350, 221] on icon "button" at bounding box center [351, 229] width 19 height 19
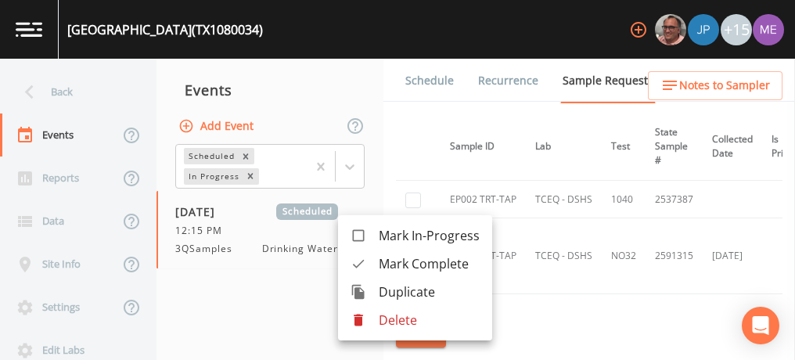
click at [288, 275] on div at bounding box center [397, 180] width 795 height 360
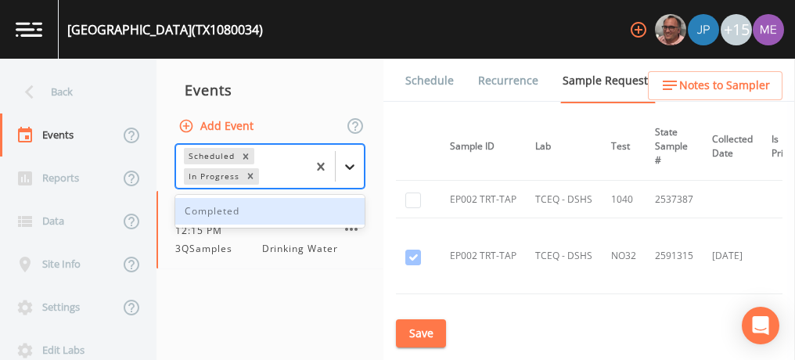
click at [350, 164] on icon at bounding box center [350, 167] width 16 height 16
click at [337, 207] on div "Completed" at bounding box center [269, 211] width 189 height 27
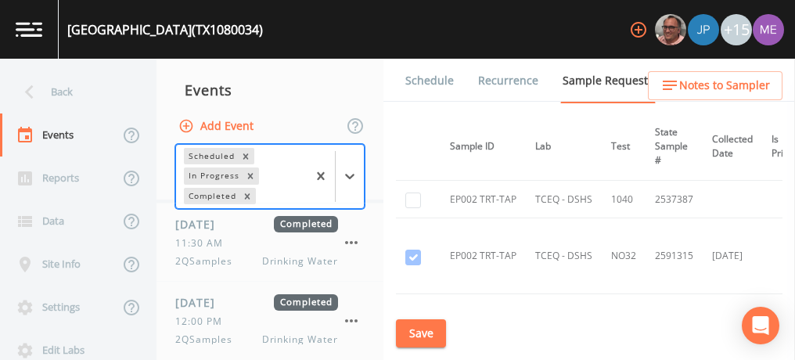
scroll to position [316, 0]
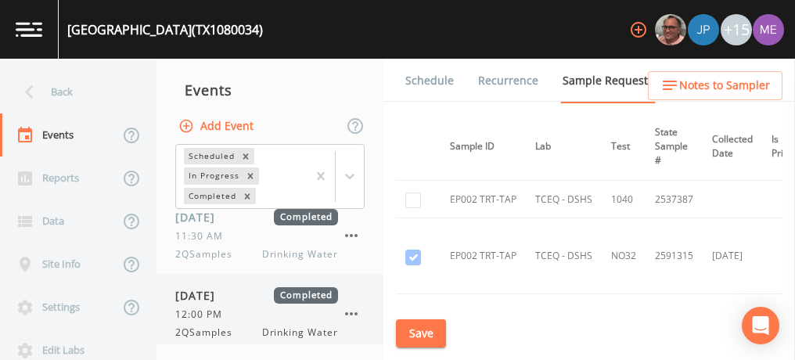
click at [235, 307] on div "12:00 PM" at bounding box center [256, 314] width 163 height 14
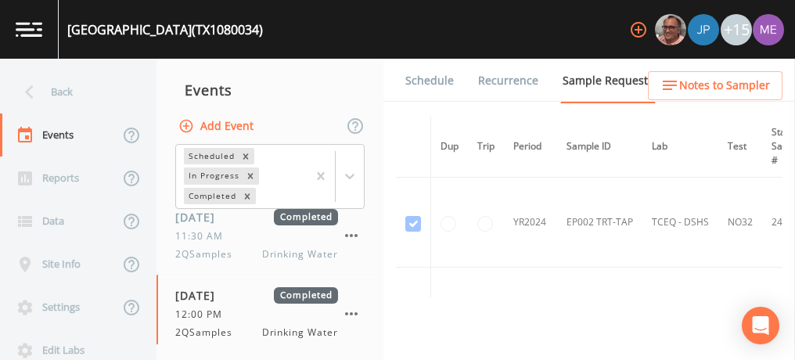
click at [422, 77] on link "Schedule" at bounding box center [429, 81] width 53 height 44
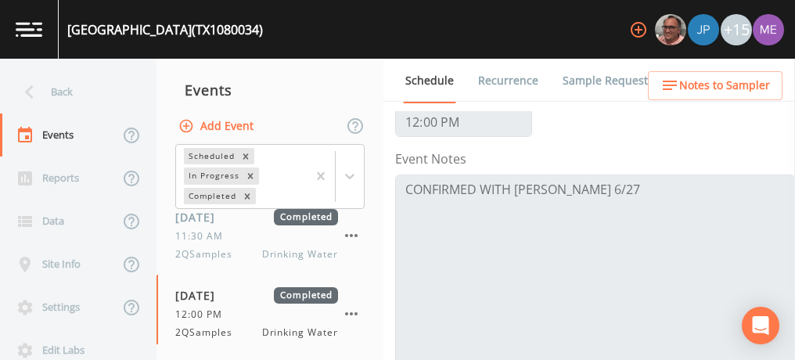
scroll to position [166, 0]
click at [597, 77] on link "Sample Requests" at bounding box center [607, 81] width 95 height 44
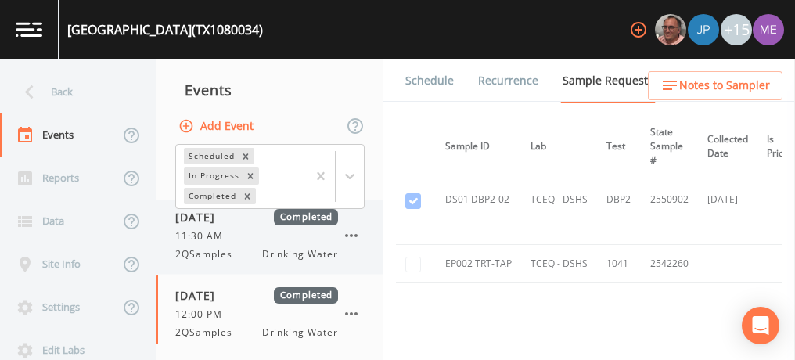
scroll to position [400, 0]
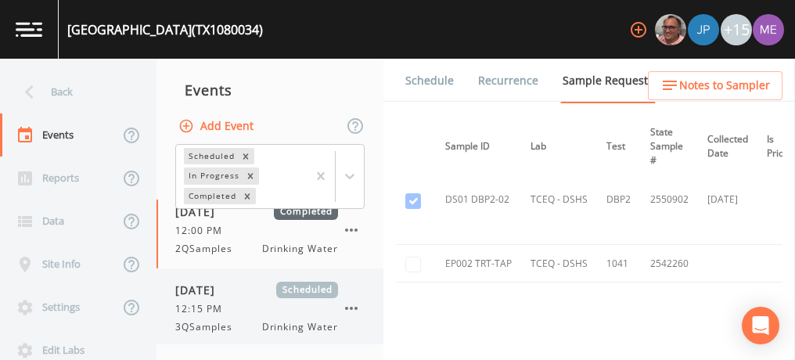
click at [225, 289] on span "09/25/2025" at bounding box center [200, 290] width 51 height 16
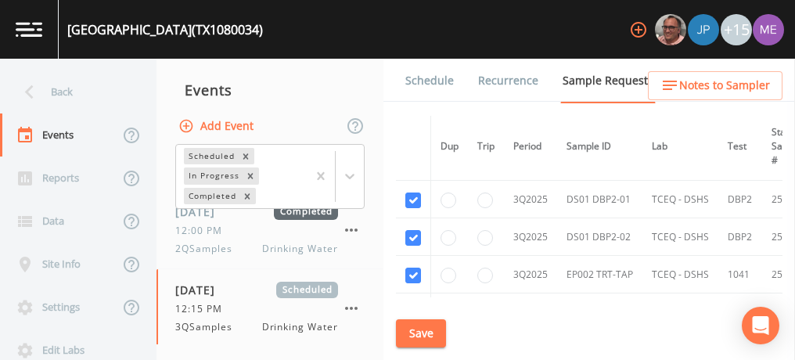
scroll to position [1519, 0]
click at [439, 84] on link "Schedule" at bounding box center [429, 81] width 53 height 44
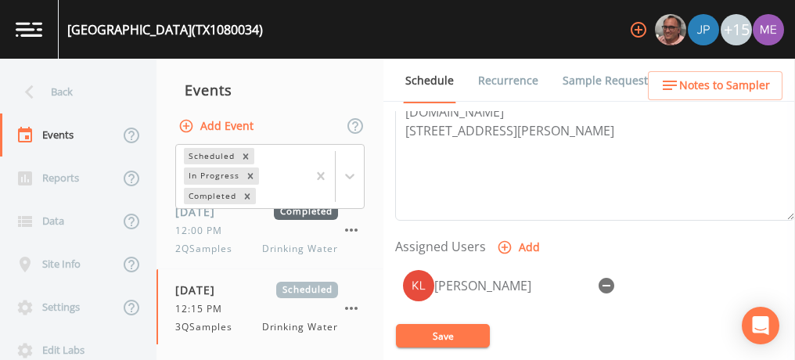
scroll to position [553, 0]
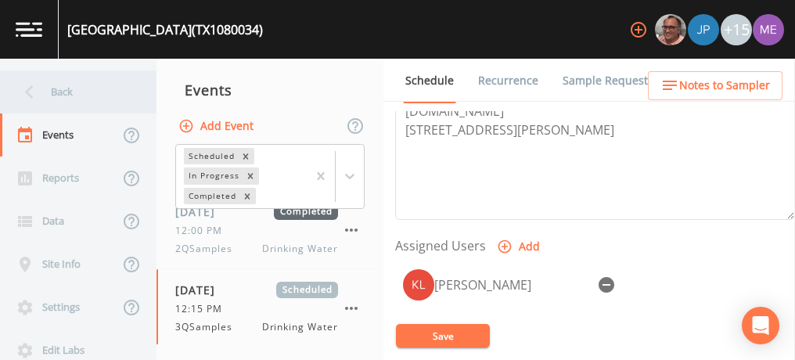
click at [63, 89] on div "Back" at bounding box center [70, 91] width 141 height 43
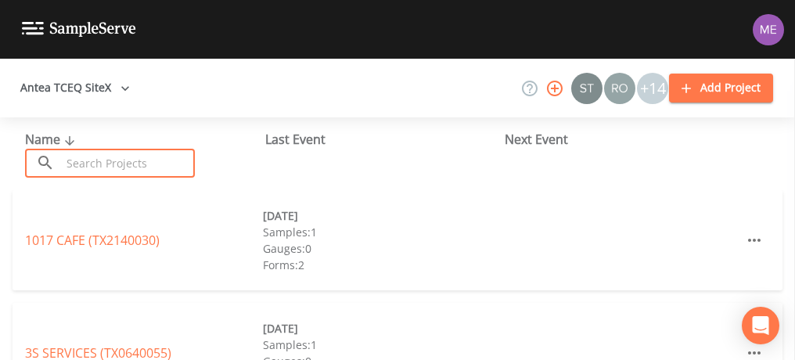
click at [86, 158] on input "text" at bounding box center [128, 163] width 134 height 29
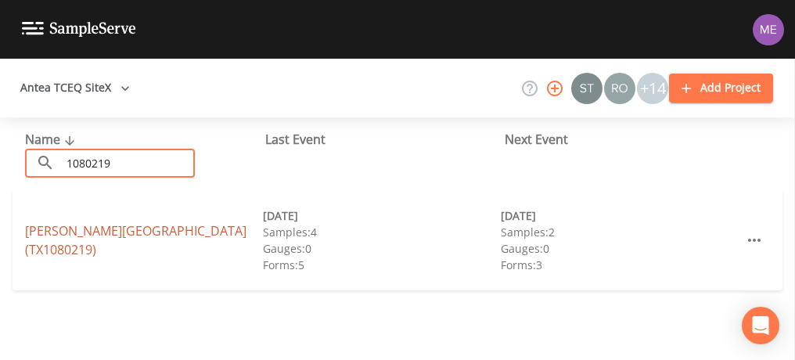
type input "1080219"
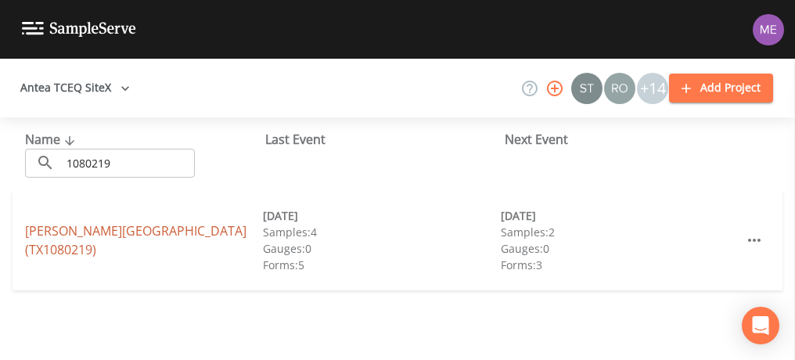
click at [125, 246] on link "BENTSEN GROVE RESORT (TX1080219)" at bounding box center [135, 240] width 221 height 36
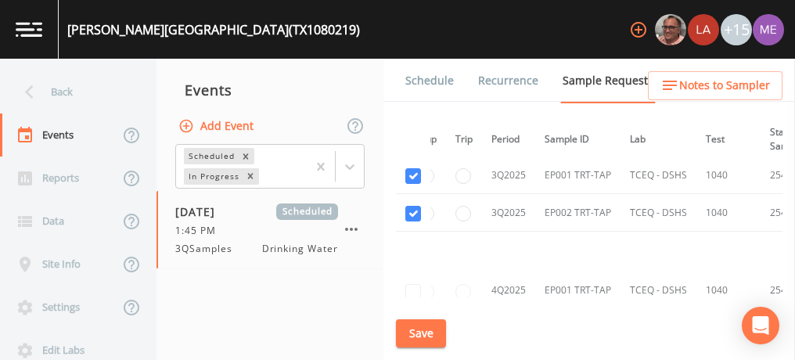
scroll to position [2744, 21]
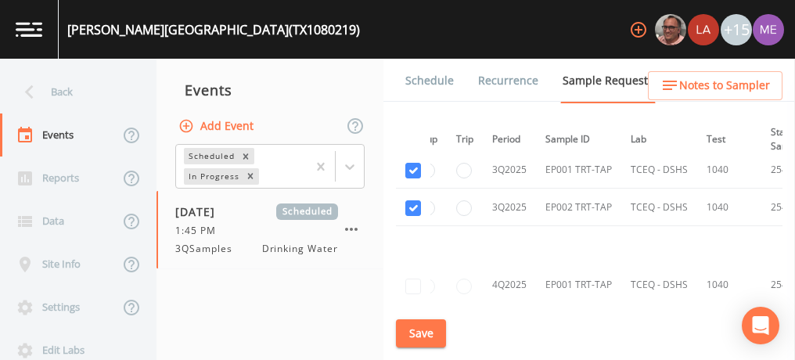
click at [415, 81] on link "Schedule" at bounding box center [429, 81] width 53 height 44
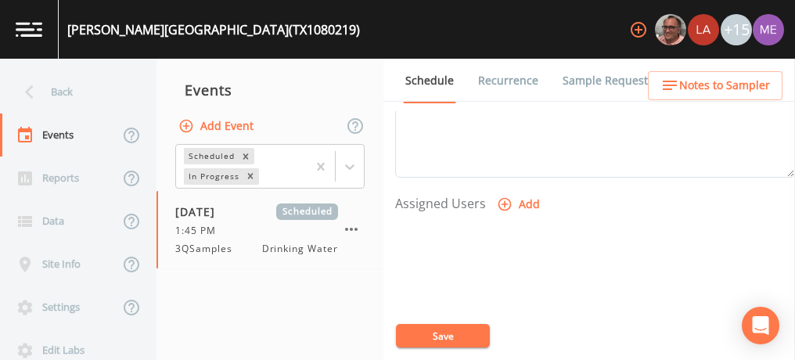
scroll to position [598, 0]
click at [507, 201] on icon "button" at bounding box center [504, 201] width 13 height 13
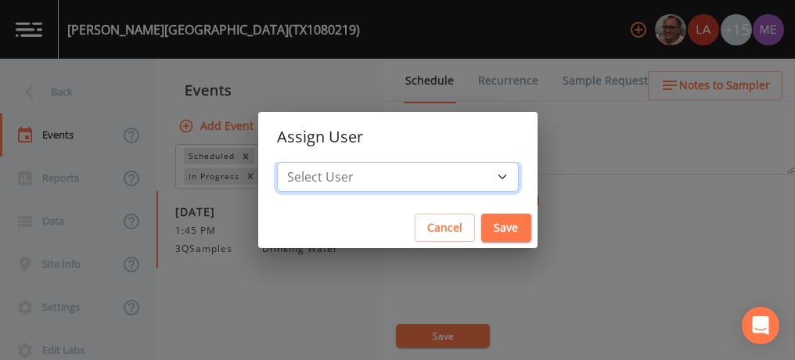
click at [479, 180] on select "Select User Mike Franklin Lauren Saenz Joshua gere Paul David Weber Zachary Eva…" at bounding box center [398, 177] width 242 height 30
select select "cc3a99b6-42a3-44aa-bed9-88599eb009c7"
click at [300, 162] on select "Select User Mike Franklin Lauren Saenz Joshua gere Paul David Weber Zachary Eva…" at bounding box center [398, 177] width 242 height 30
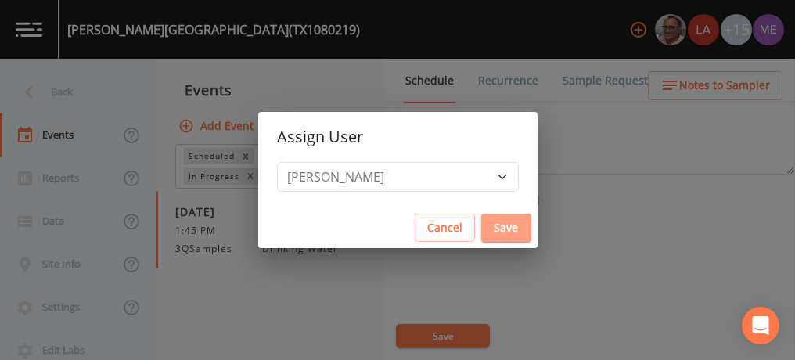
click at [481, 226] on button "Save" at bounding box center [506, 228] width 50 height 29
select select
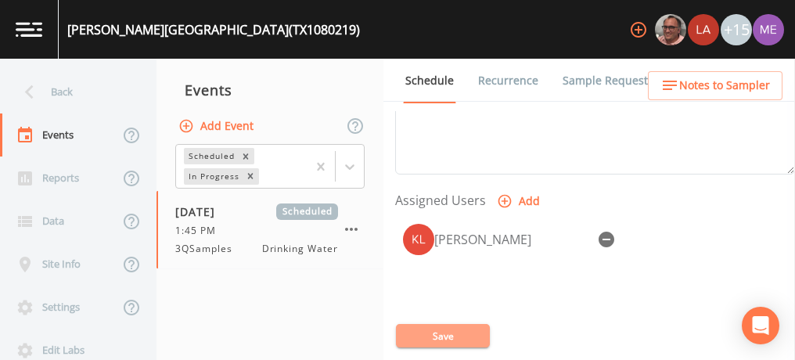
click at [443, 336] on button "Save" at bounding box center [443, 335] width 94 height 23
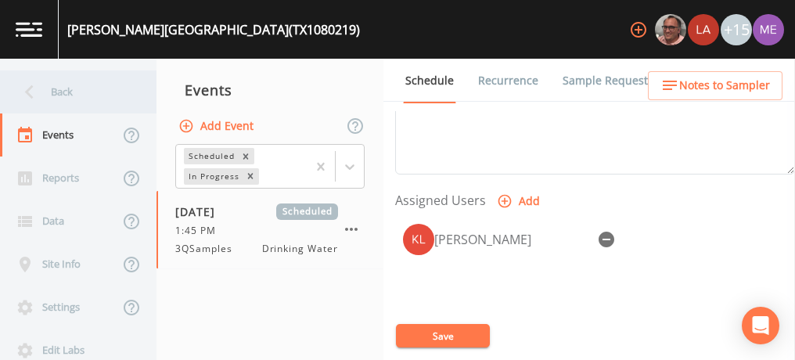
click at [63, 92] on div "Back" at bounding box center [70, 91] width 141 height 43
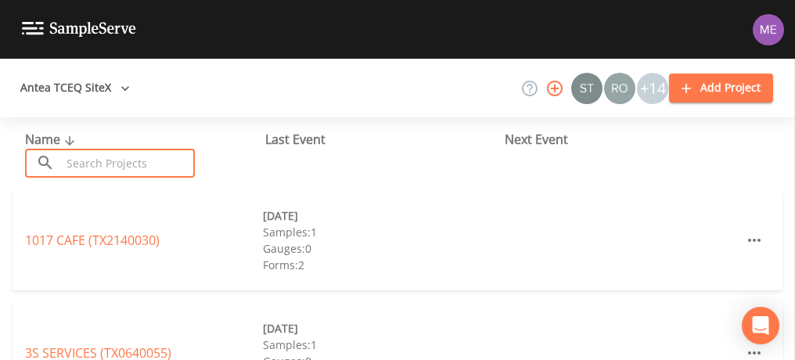
click at [106, 158] on input "text" at bounding box center [128, 163] width 134 height 29
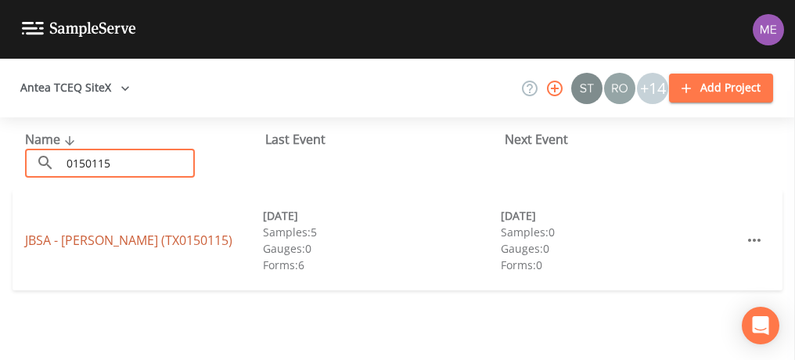
type input "0150115"
click at [127, 232] on link "JBSA - RANDOLPH (TX0150115)" at bounding box center [128, 240] width 207 height 17
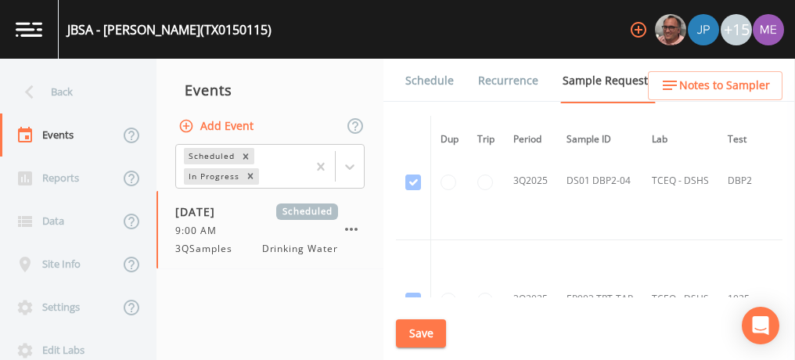
scroll to position [5791, 0]
click at [433, 78] on link "Schedule" at bounding box center [429, 81] width 53 height 44
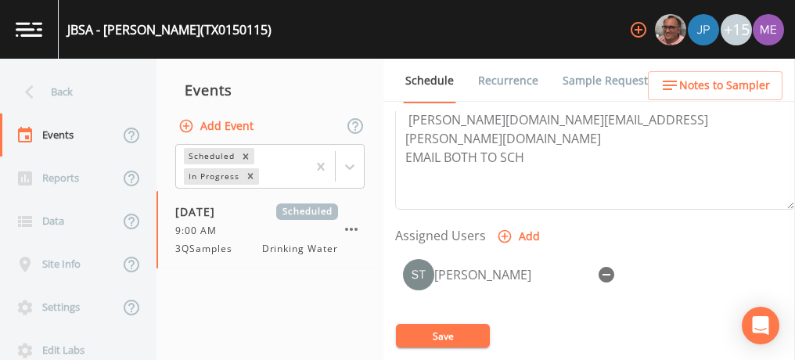
scroll to position [565, 0]
click at [573, 79] on link "Sample Requests" at bounding box center [607, 81] width 95 height 44
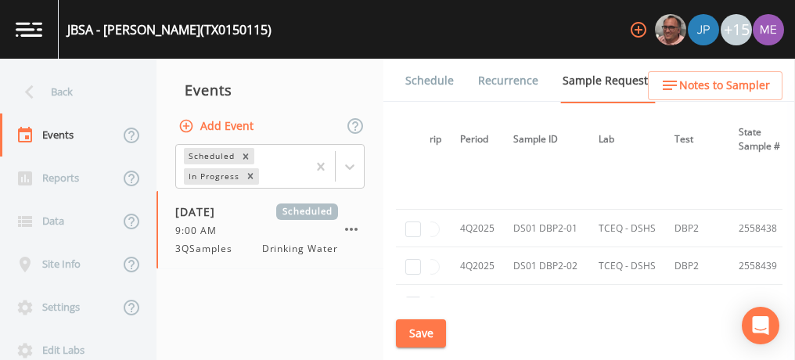
scroll to position [5942, 53]
click at [458, 209] on td "4Q2025" at bounding box center [477, 228] width 53 height 38
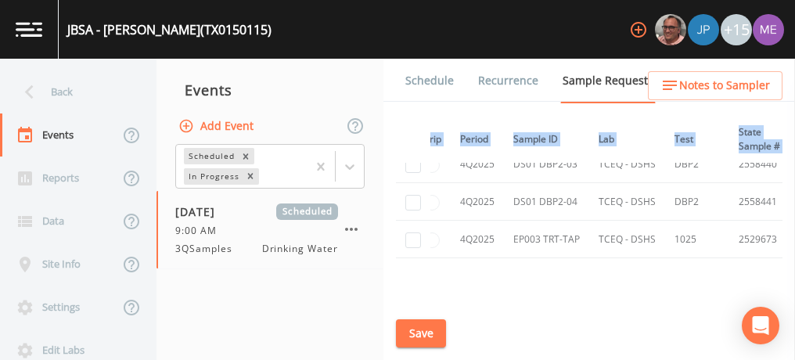
scroll to position [6096, 53]
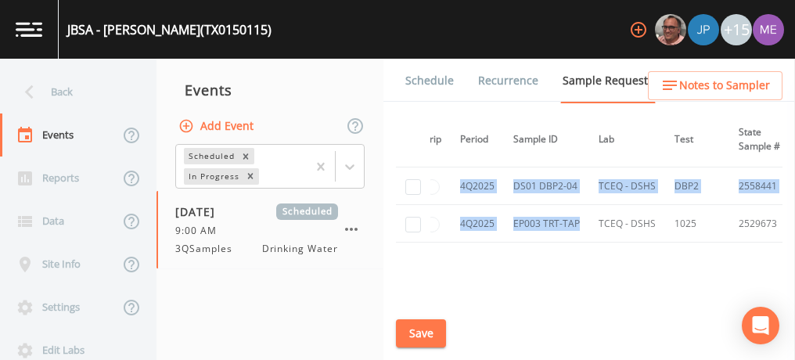
drag, startPoint x: 458, startPoint y: 201, endPoint x: 586, endPoint y: 201, distance: 128.3
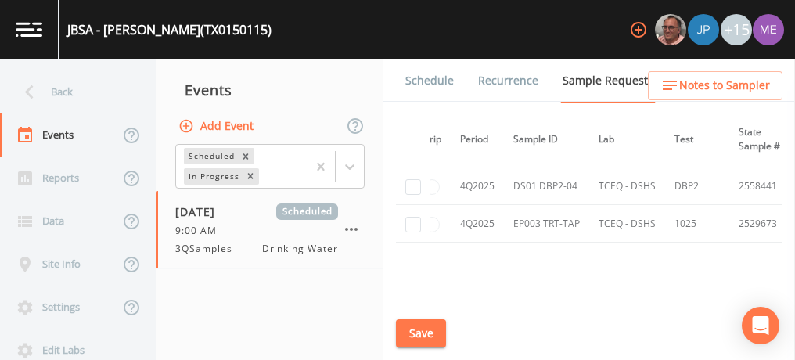
drag, startPoint x: 586, startPoint y: 201, endPoint x: 588, endPoint y: 221, distance: 19.7
click at [588, 221] on div "Dup Trip Period Sample ID Lab Test State Sample # Collected Date Is Priority? S…" at bounding box center [589, 206] width 386 height 181
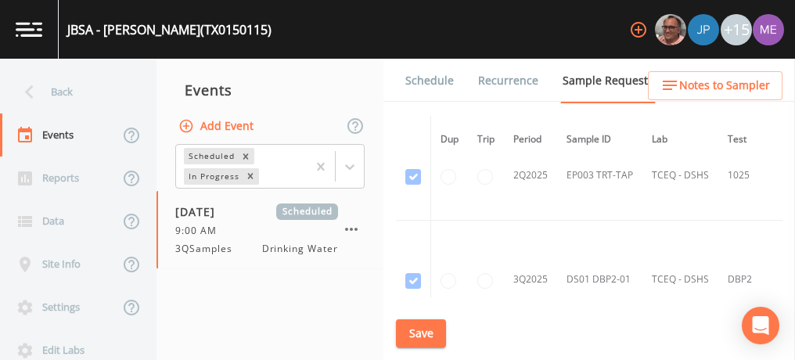
scroll to position [5341, 0]
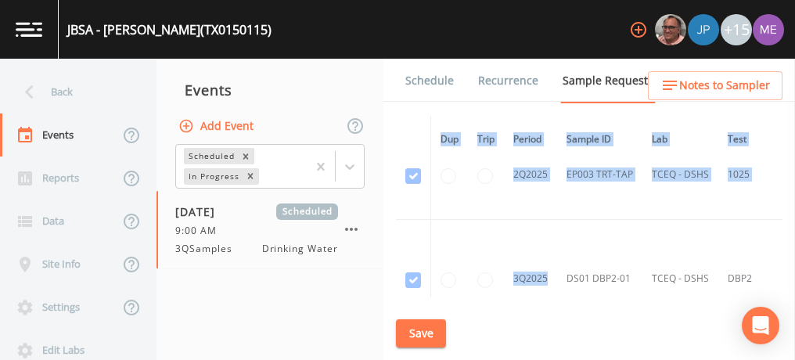
drag, startPoint x: 393, startPoint y: 209, endPoint x: 551, endPoint y: 270, distance: 170.1
click at [551, 270] on div "Schedule Recurrence Sample Requests COC Details Forms Dup Trip Period Sample ID…" at bounding box center [588, 209] width 411 height 301
click at [489, 220] on td at bounding box center [486, 279] width 36 height 118
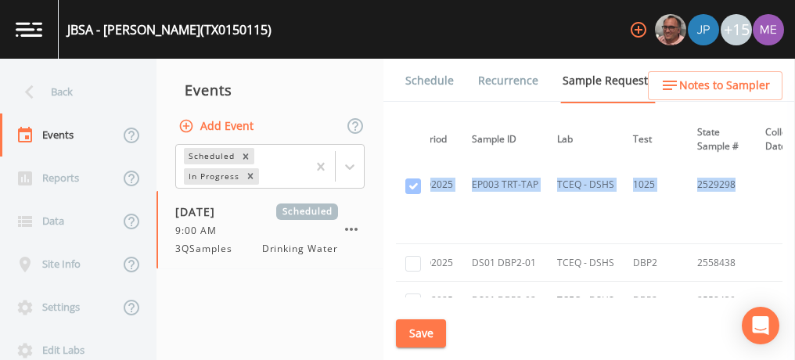
scroll to position [5907, 154]
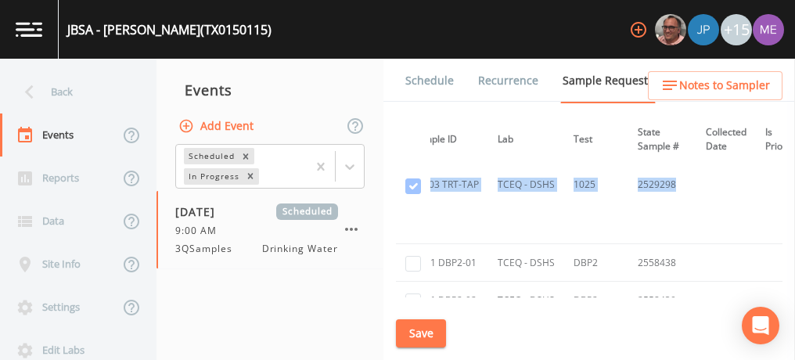
drag, startPoint x: 490, startPoint y: 221, endPoint x: 717, endPoint y: 197, distance: 228.9
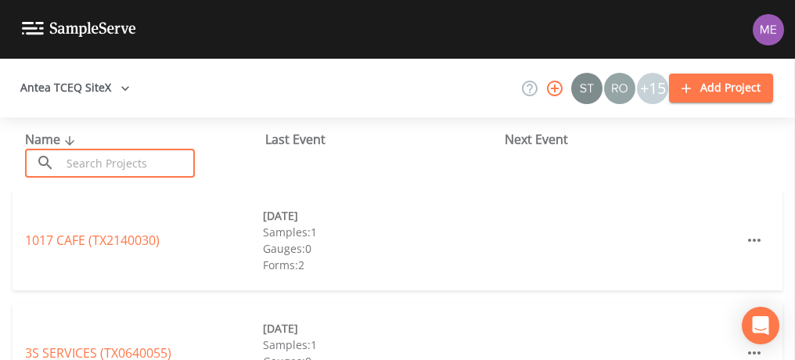
click at [175, 164] on input "text" at bounding box center [128, 163] width 134 height 29
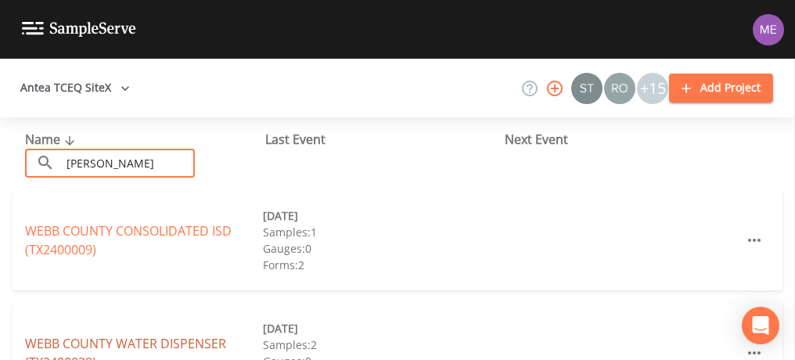
type input "webb"
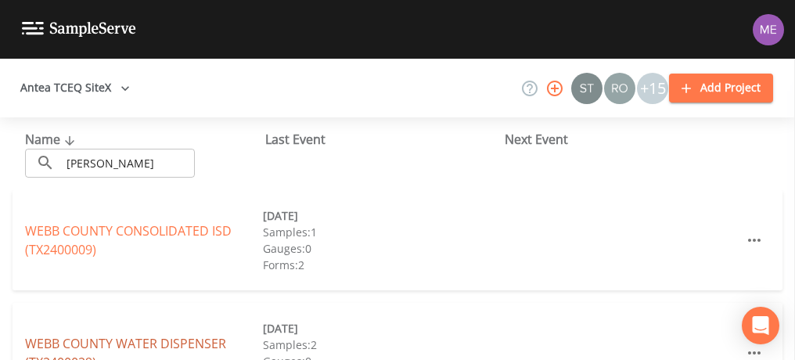
click at [174, 341] on link "WEBB COUNTY WATER DISPENSER (TX2400029)" at bounding box center [125, 353] width 201 height 36
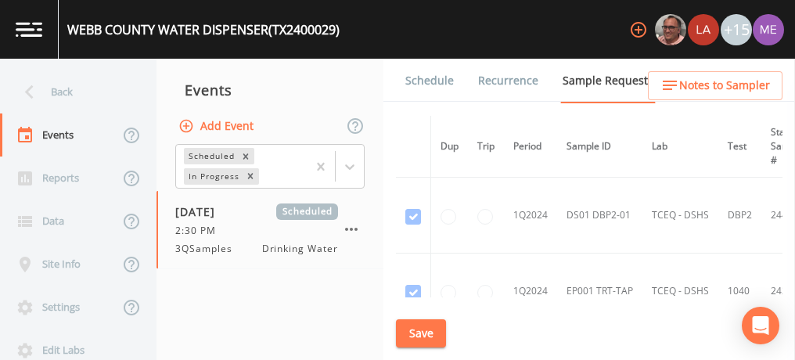
click at [432, 77] on link "Schedule" at bounding box center [429, 81] width 53 height 44
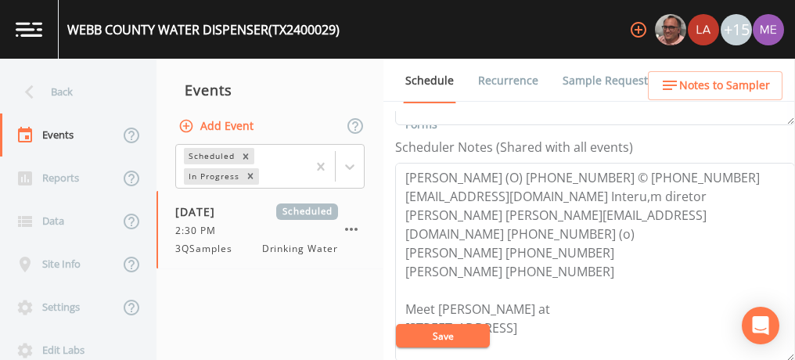
scroll to position [413, 0]
click at [571, 246] on textarea "Enrique Diaz (O) 956-523-5587 © 956-480-8214 endiaz@webbcountytx.gov Interu,m d…" at bounding box center [595, 260] width 400 height 199
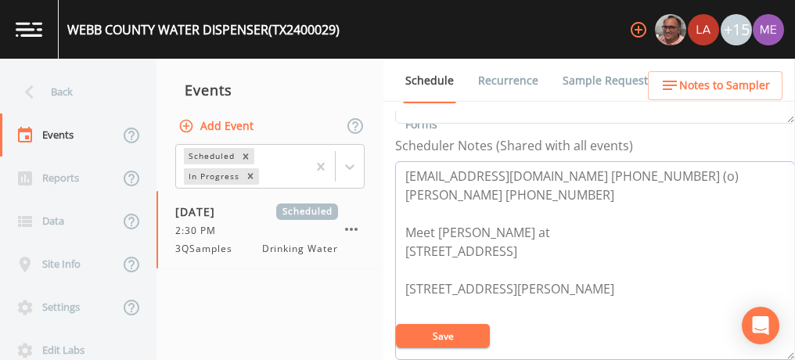
type textarea "Javierg@webbcountytx.gov 956-523-5584 (o) Javier Gonzalez 956-480-8197 Meet Jav…"
click at [481, 338] on button "Save" at bounding box center [443, 335] width 94 height 23
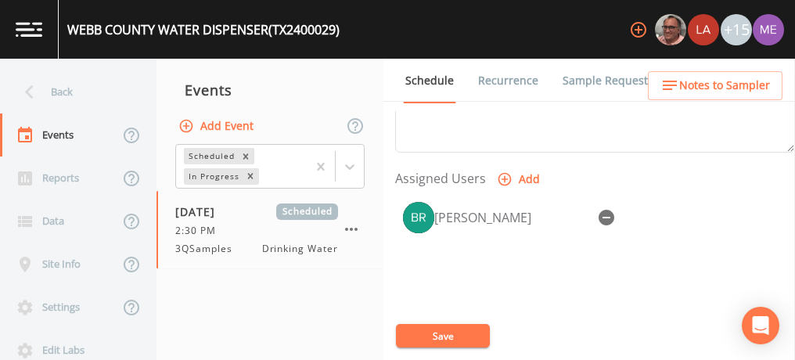
scroll to position [610, 0]
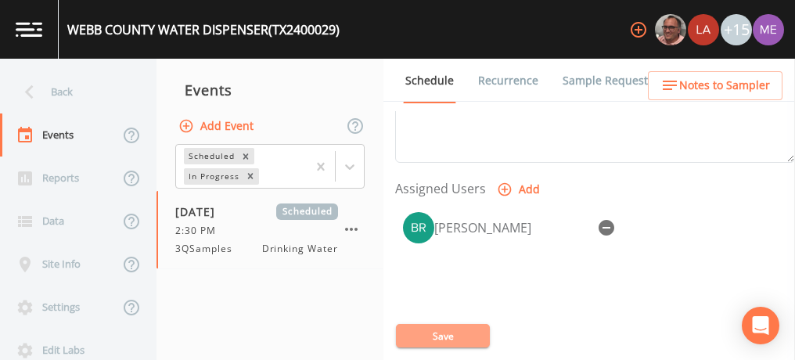
click at [445, 333] on button "Save" at bounding box center [443, 335] width 94 height 23
click at [426, 339] on button "Save" at bounding box center [443, 335] width 94 height 23
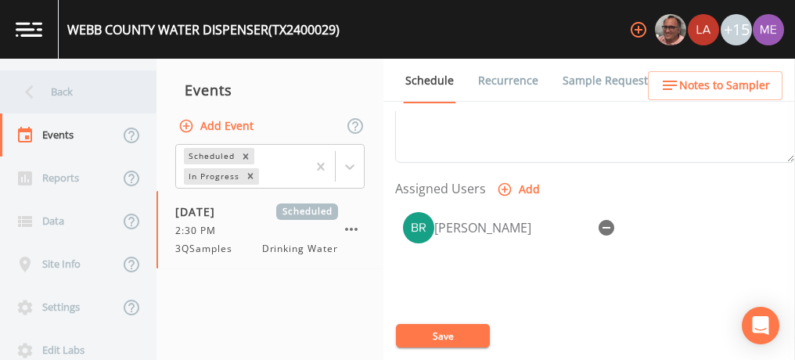
click at [66, 88] on div "Back" at bounding box center [70, 91] width 141 height 43
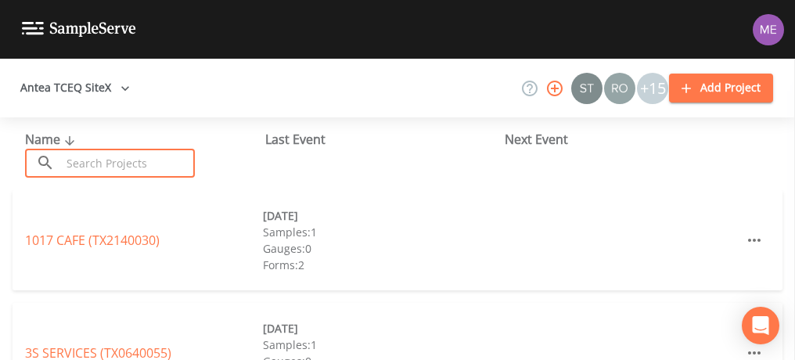
click at [98, 157] on input "text" at bounding box center [128, 163] width 134 height 29
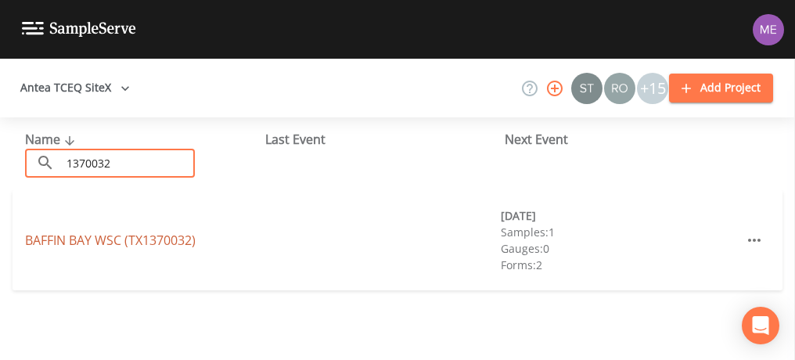
type input "1370032"
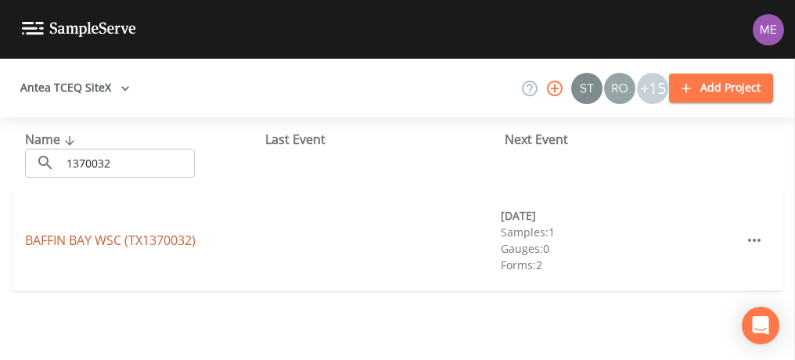
click at [86, 238] on link "BAFFIN BAY WSC (TX1370032)" at bounding box center [110, 240] width 171 height 17
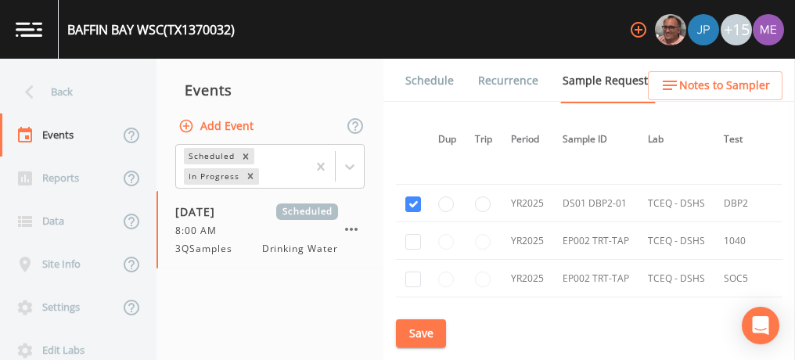
scroll to position [1058, 2]
click at [440, 74] on link "Schedule" at bounding box center [429, 81] width 53 height 44
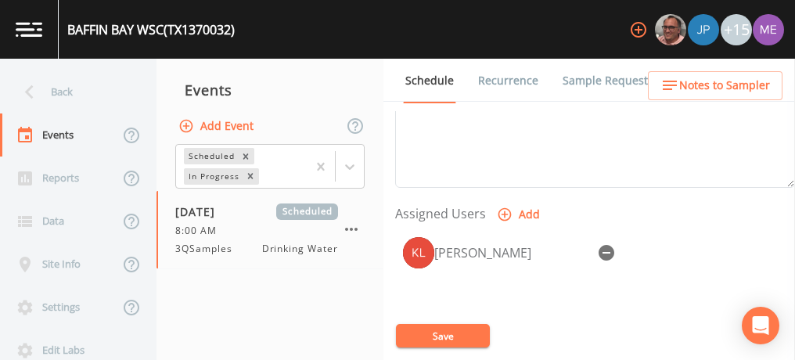
scroll to position [591, 0]
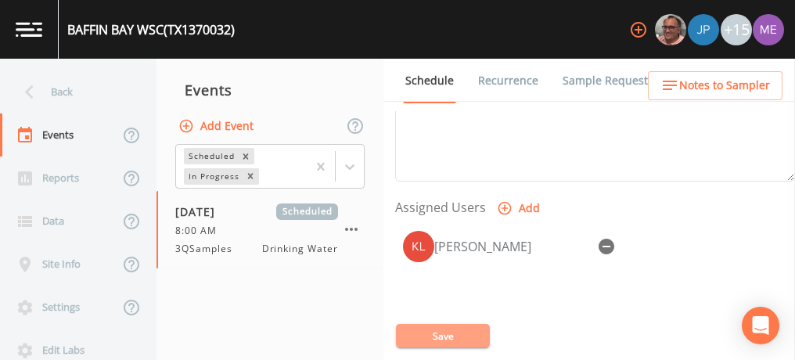
click at [456, 331] on button "Save" at bounding box center [443, 335] width 94 height 23
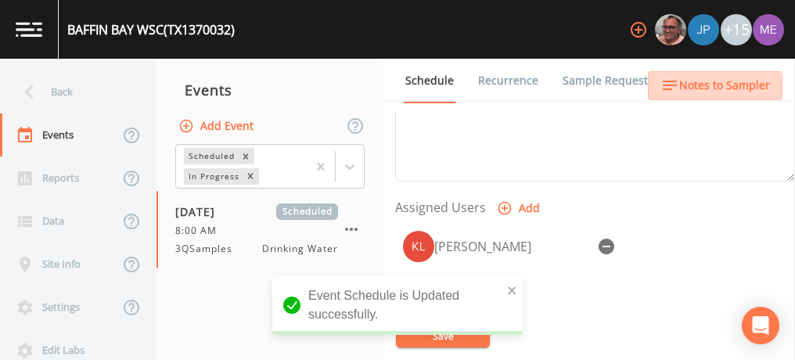
click at [713, 90] on span "Notes to Sampler" at bounding box center [724, 86] width 91 height 20
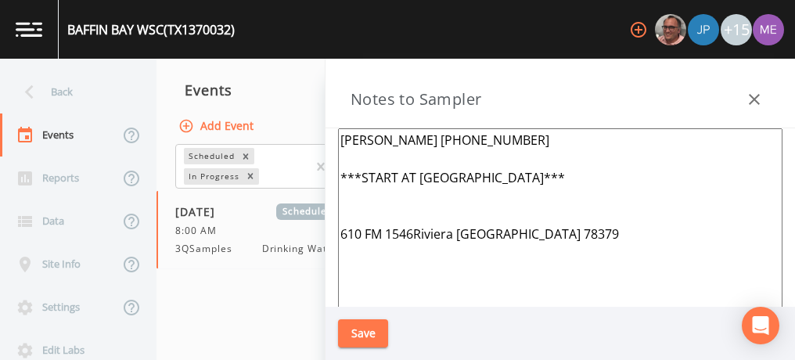
click at [372, 331] on button "Save" at bounding box center [363, 333] width 50 height 29
